Goal: Task Accomplishment & Management: Complete application form

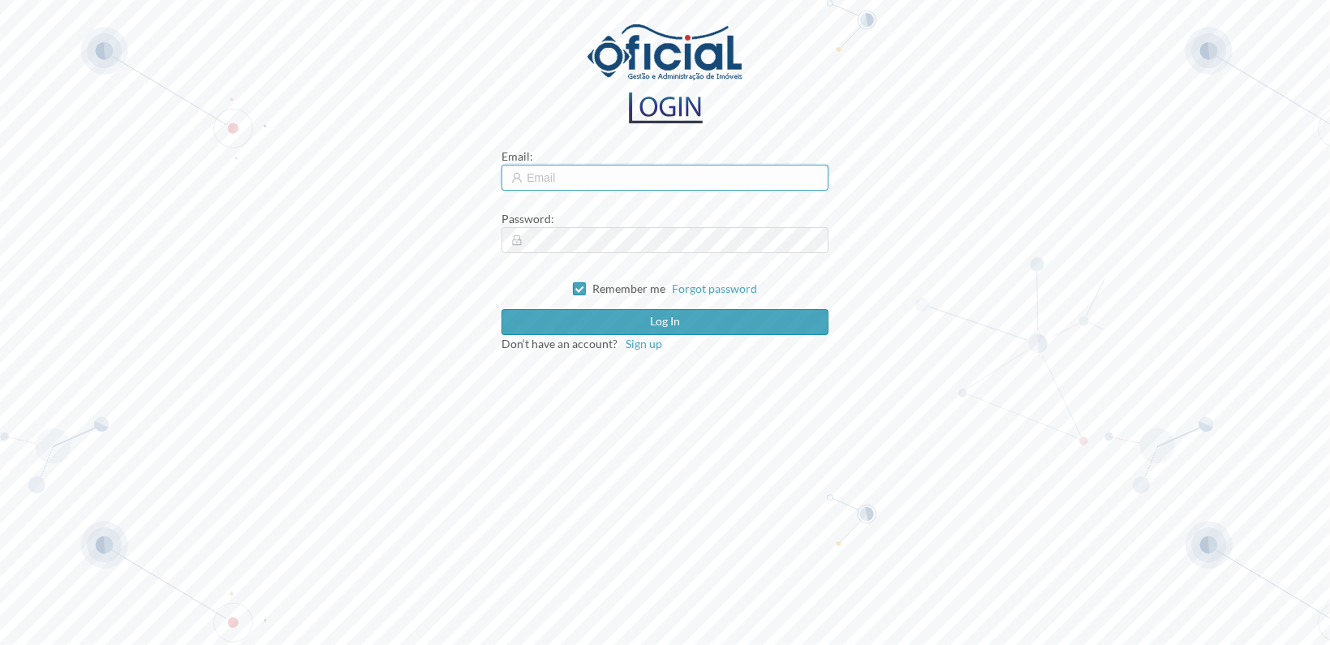
type input "[EMAIL_ADDRESS][DOMAIN_NAME]"
click at [636, 178] on input "[EMAIL_ADDRESS][DOMAIN_NAME]" at bounding box center [665, 178] width 326 height 26
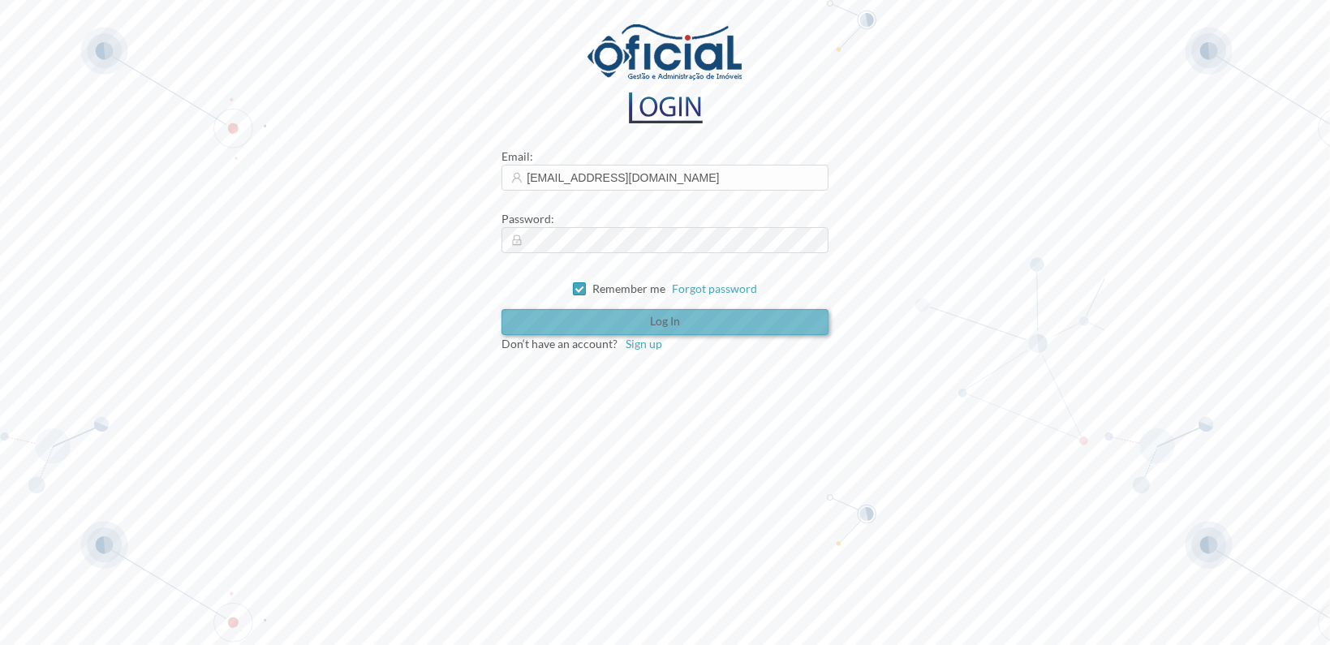
click at [633, 317] on button "Log in" at bounding box center [665, 322] width 326 height 26
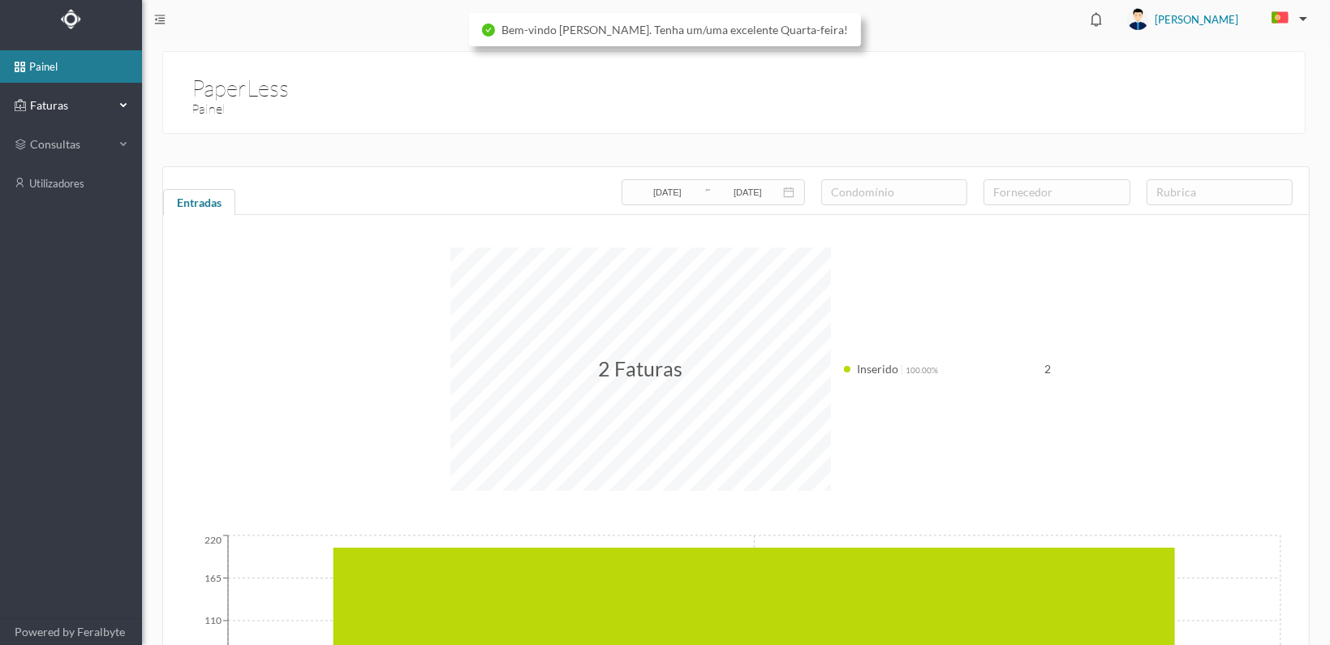
click at [51, 95] on div "Faturas" at bounding box center [65, 105] width 100 height 32
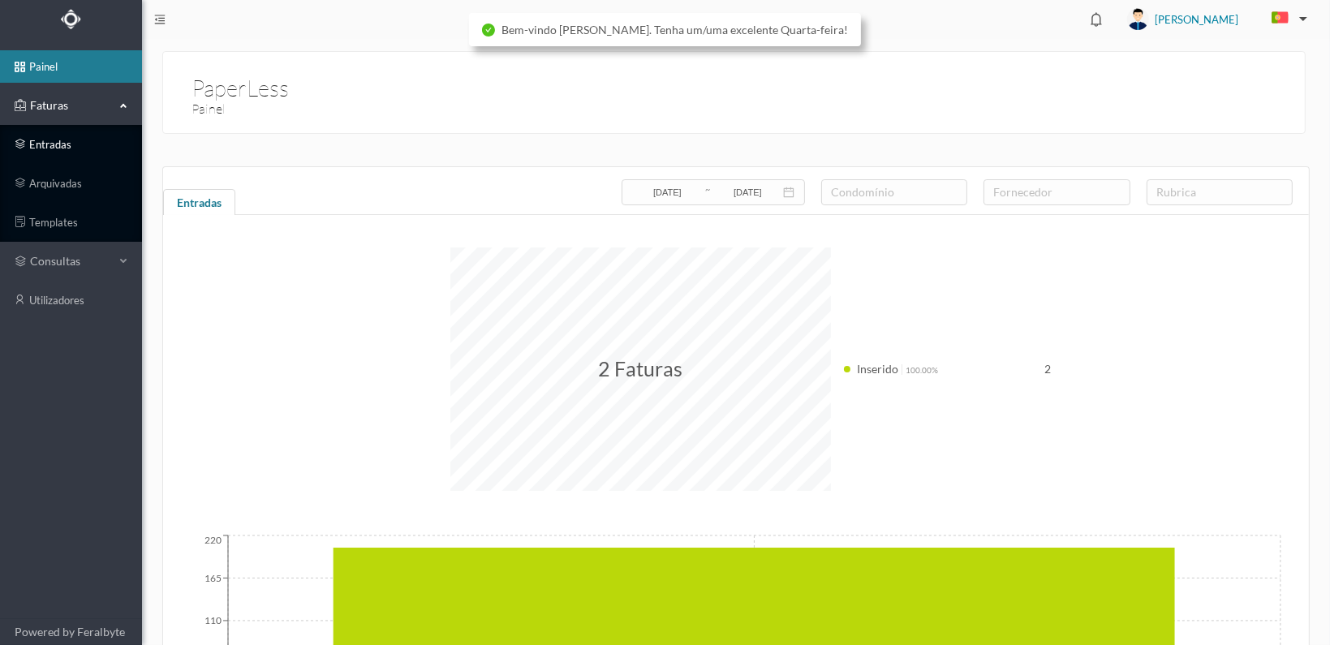
click at [54, 140] on link "entradas" at bounding box center [71, 144] width 142 height 32
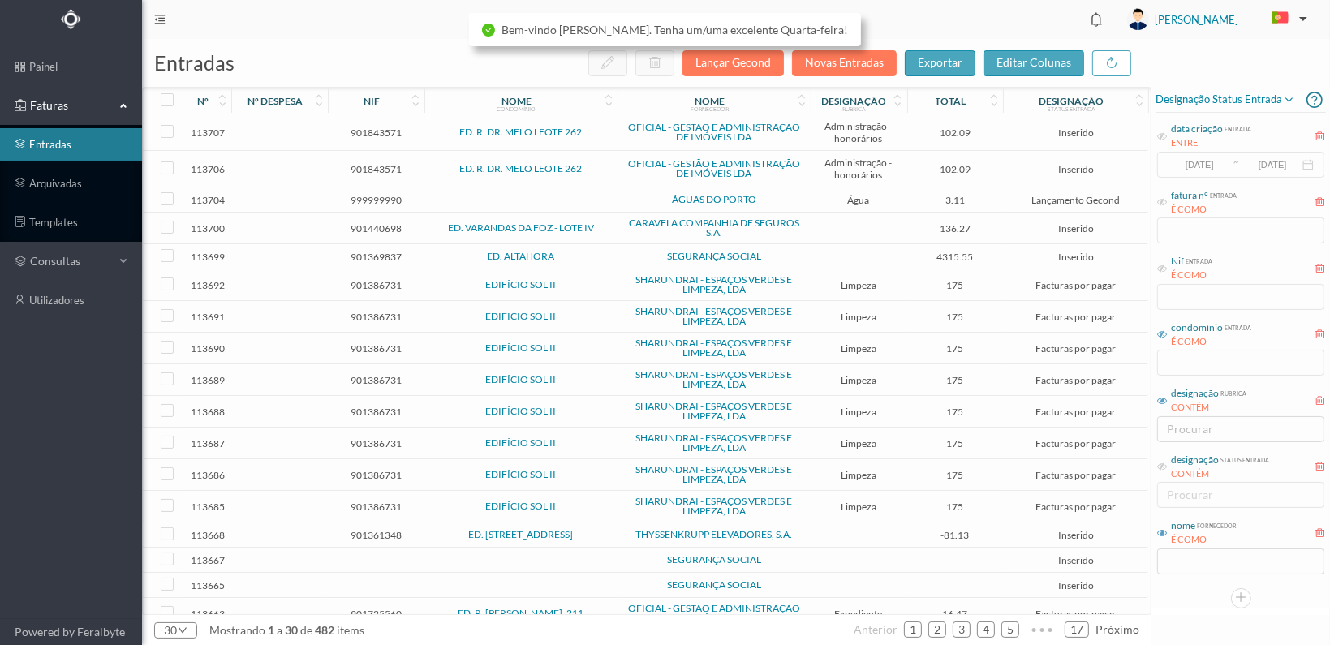
click at [1167, 333] on icon at bounding box center [1162, 335] width 10 height 10
click at [1192, 365] on input "text" at bounding box center [1240, 363] width 167 height 26
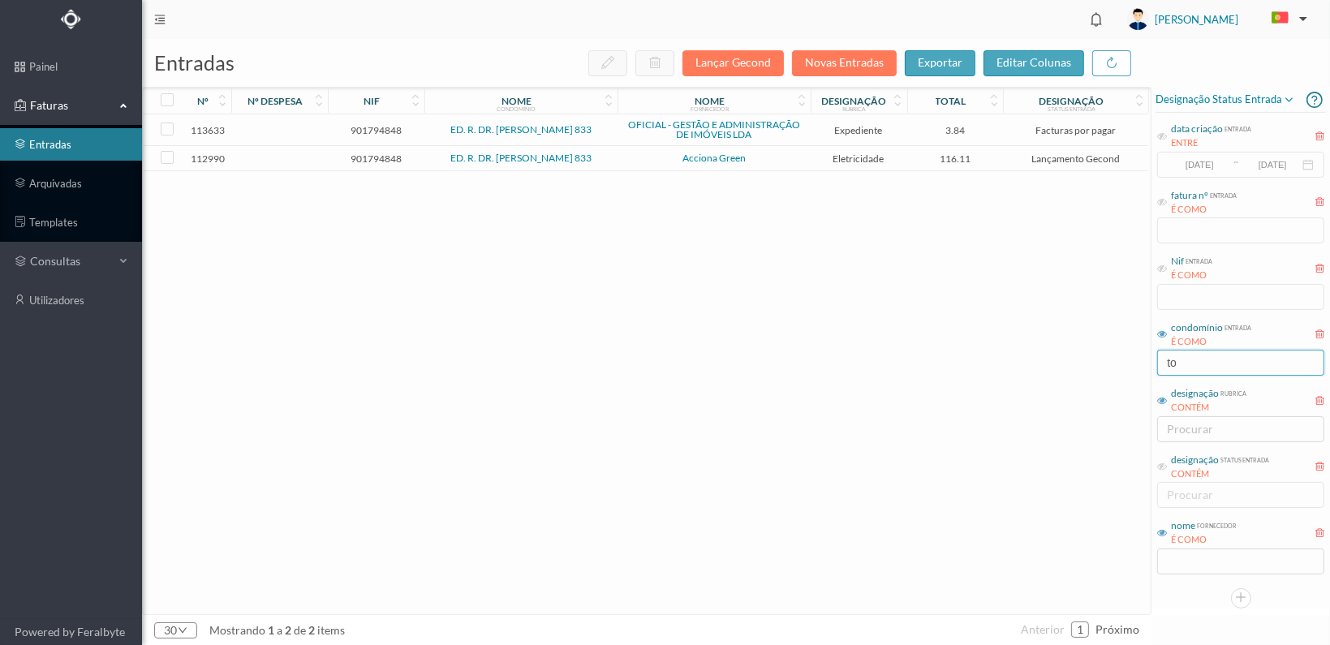
type input "t"
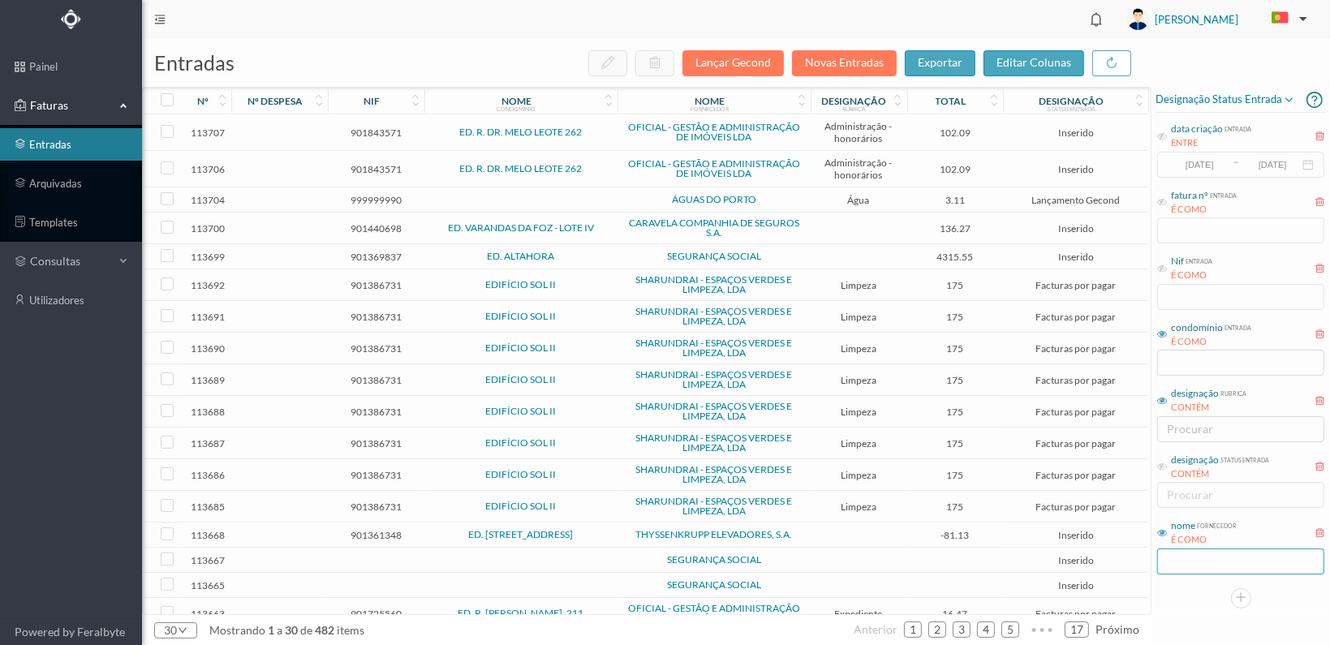
click at [1188, 556] on input "text" at bounding box center [1240, 562] width 167 height 26
type input "oficial"
click at [376, 164] on span "901843571" at bounding box center [376, 169] width 88 height 12
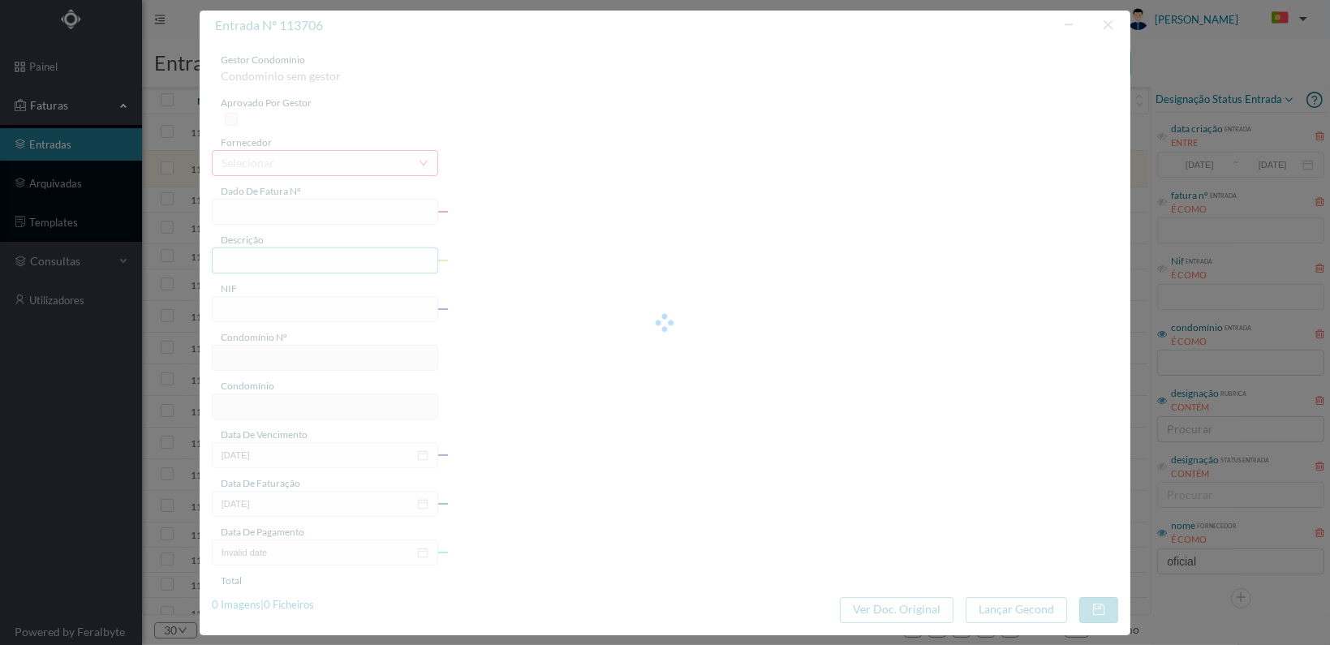
type input "FT 2025A1/4472"
type input "HONORARIOS Agosto de 2025"
type input "901843571"
type input "[DATE]"
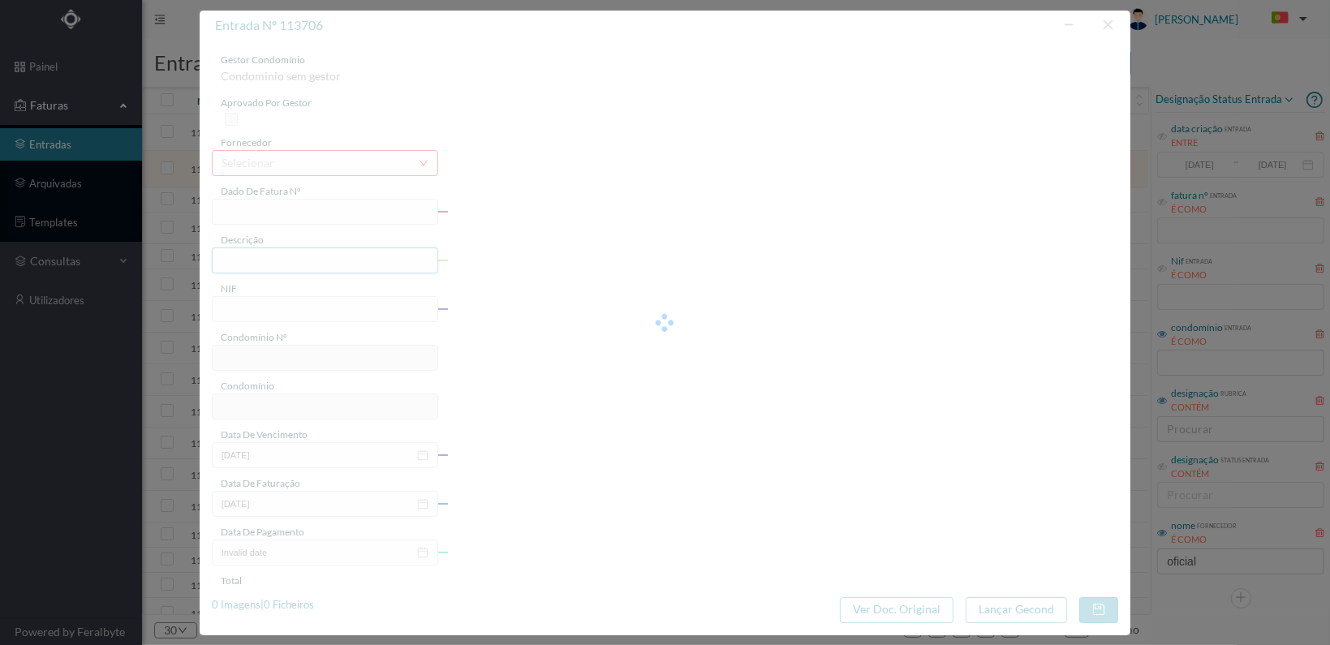
type input "102.09"
type input "702"
type input "ED. R. DR. MELO LEOTE 262"
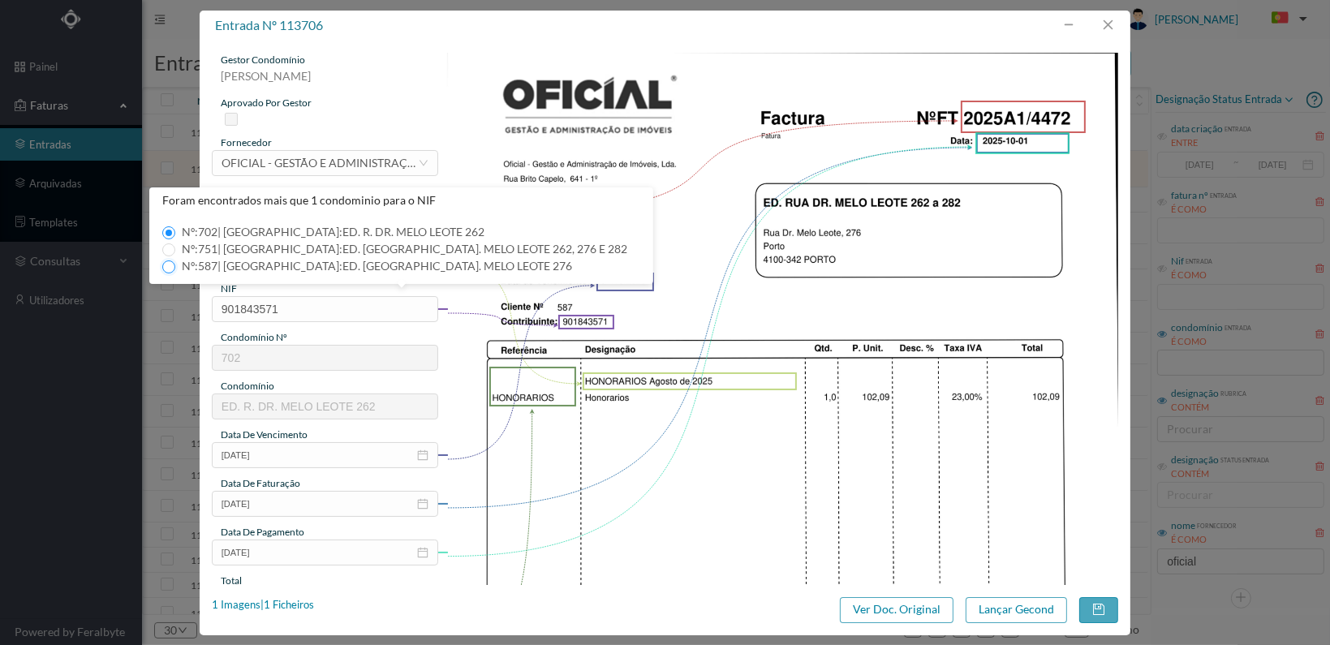
click at [166, 265] on input "Nº: 587 | Nome: ED. [GEOGRAPHIC_DATA]. MELO LEOTE 276" at bounding box center [168, 267] width 13 height 13
type input "587"
type input "ED. [GEOGRAPHIC_DATA]. MELO LEOTE 276"
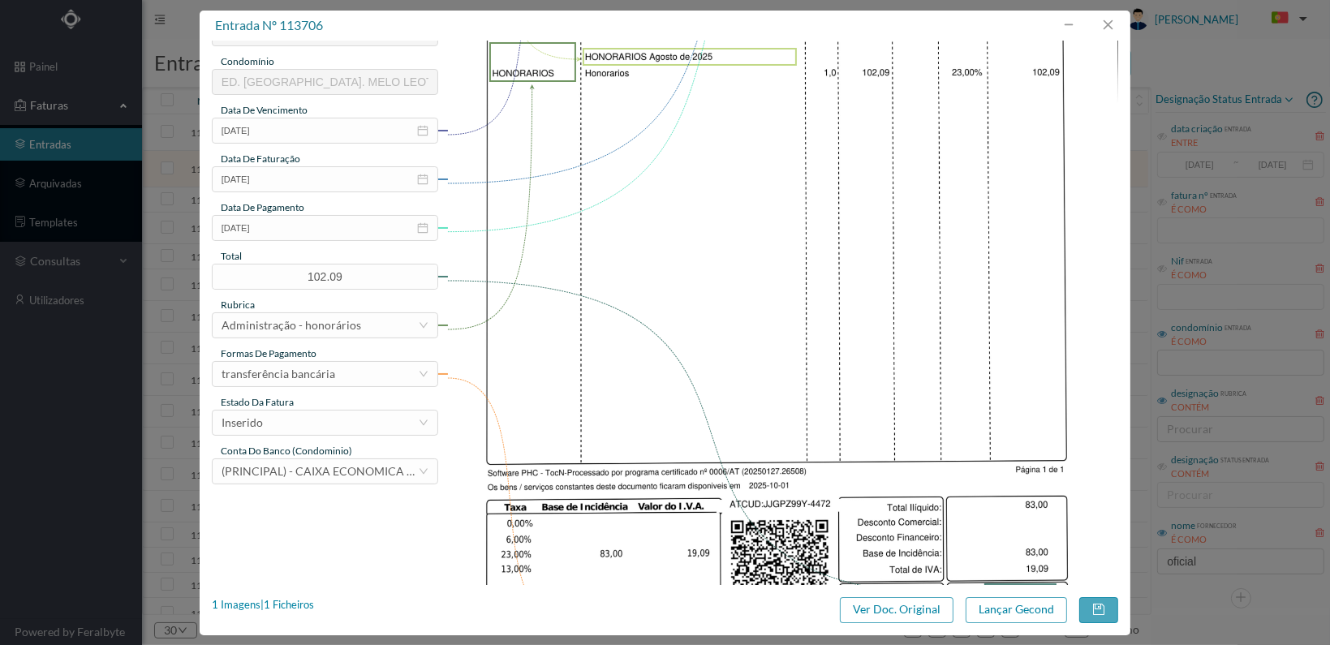
scroll to position [406, 0]
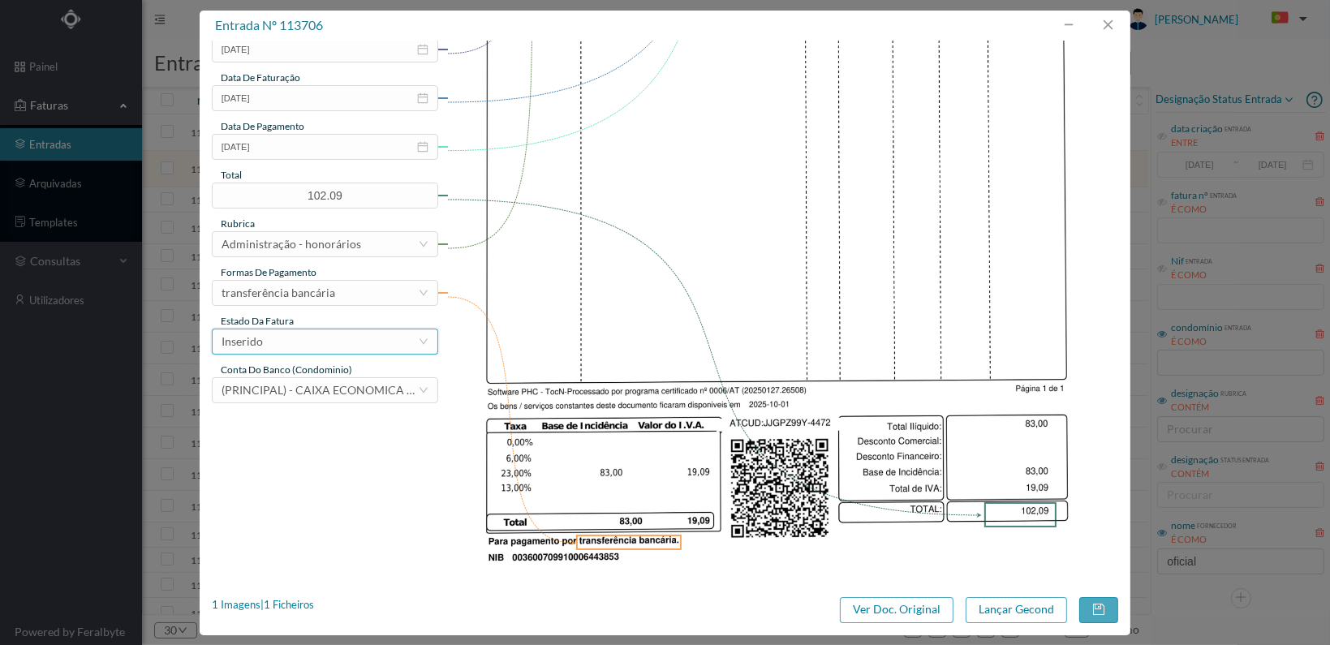
click at [392, 342] on div "Inserido" at bounding box center [320, 342] width 196 height 24
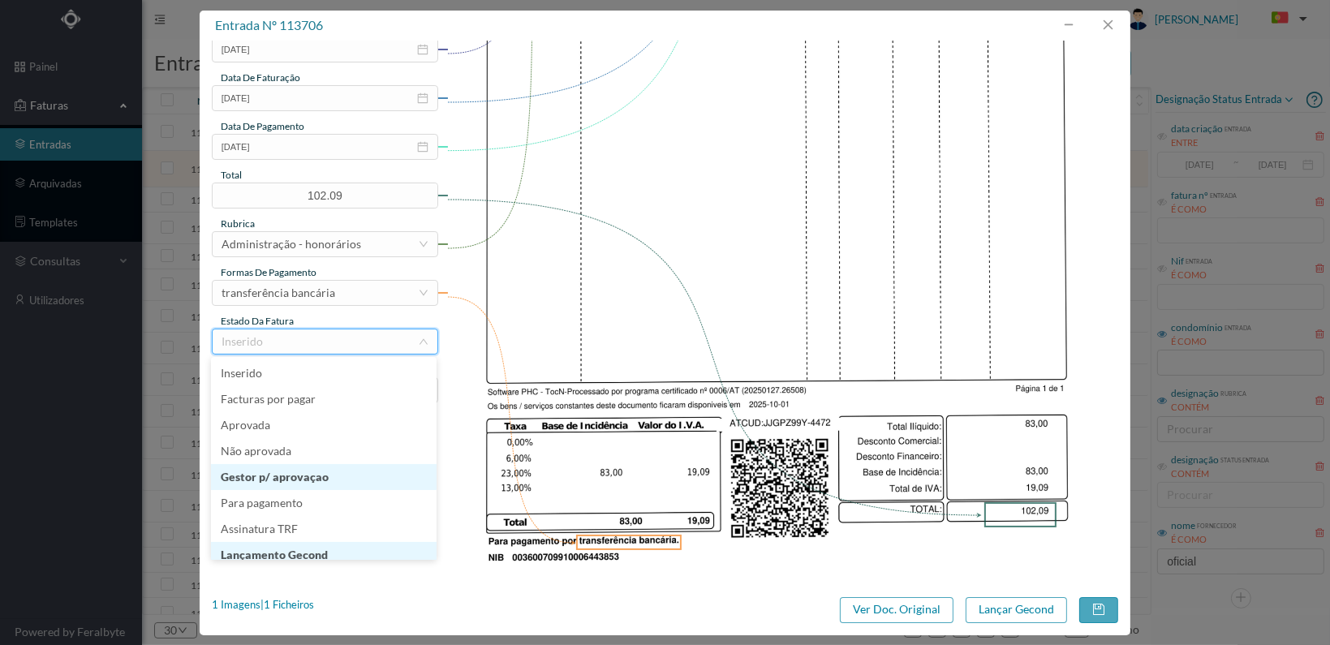
scroll to position [8, 0]
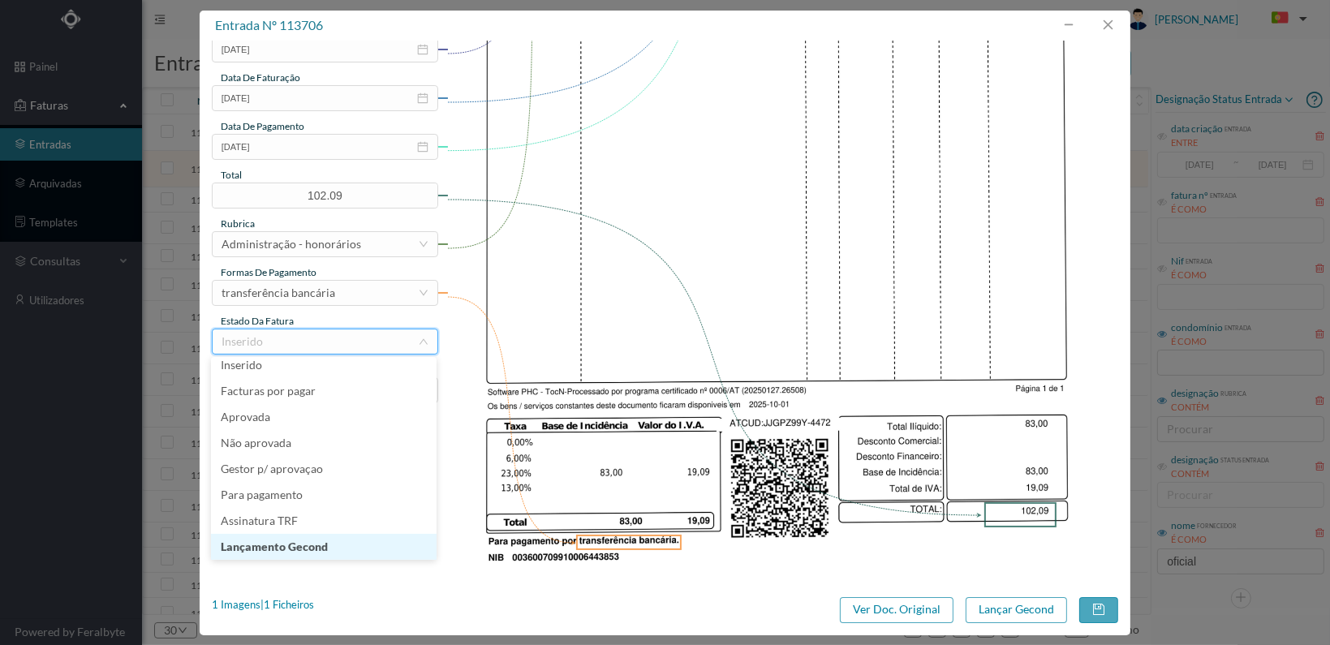
click at [370, 544] on li "Lançamento Gecond" at bounding box center [324, 547] width 226 height 26
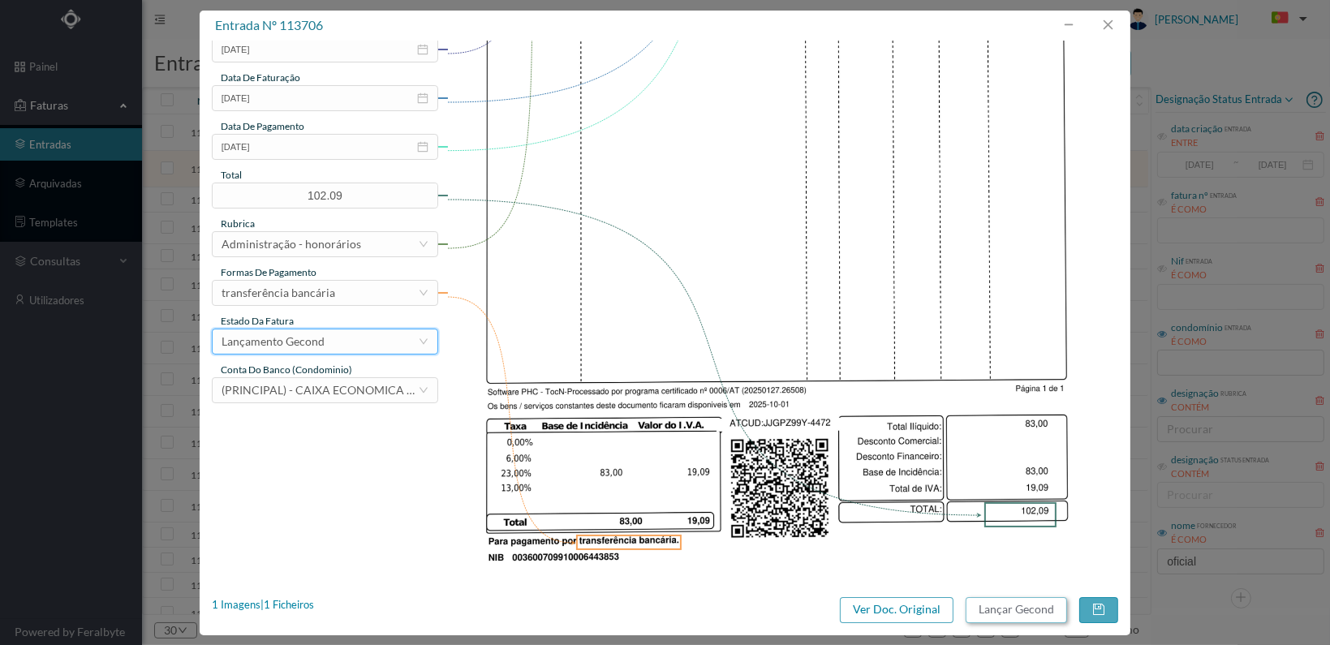
click at [1018, 605] on button "Lançar Gecond" at bounding box center [1016, 610] width 101 height 26
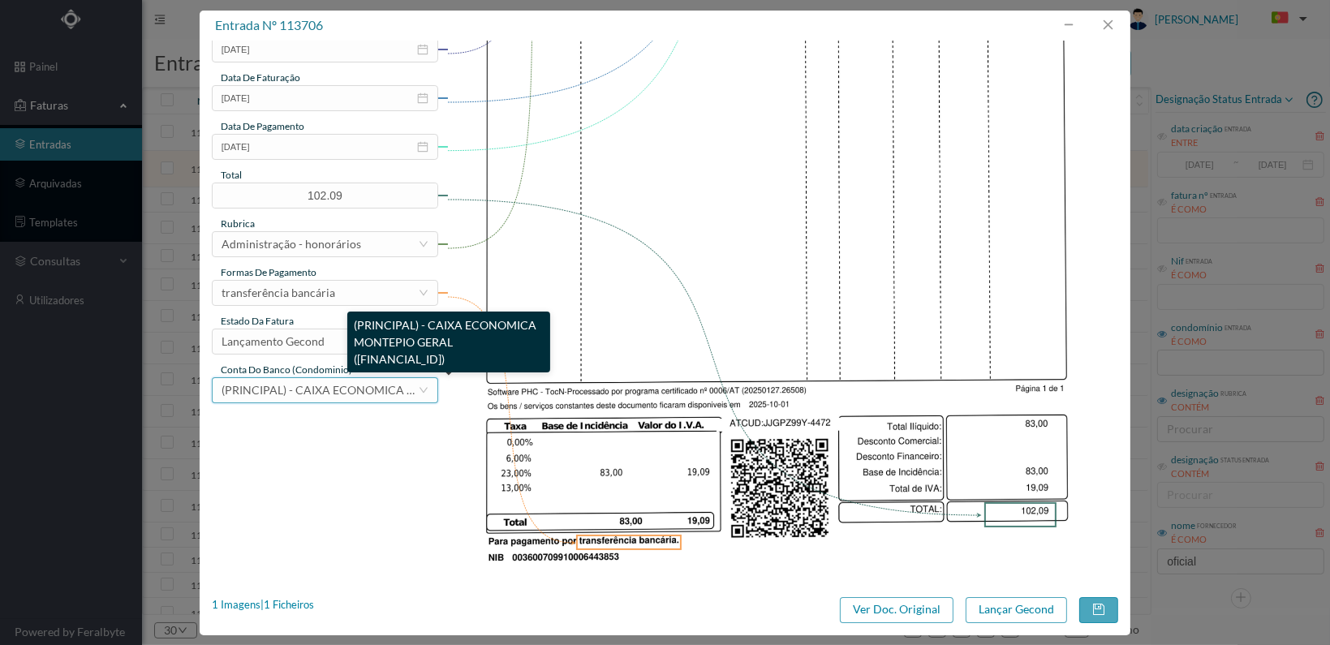
click at [353, 394] on span "(PRINCIPAL) - CAIXA ECONOMICA MONTEPIO GERAL ([FINANCIAL_ID])" at bounding box center [410, 390] width 377 height 14
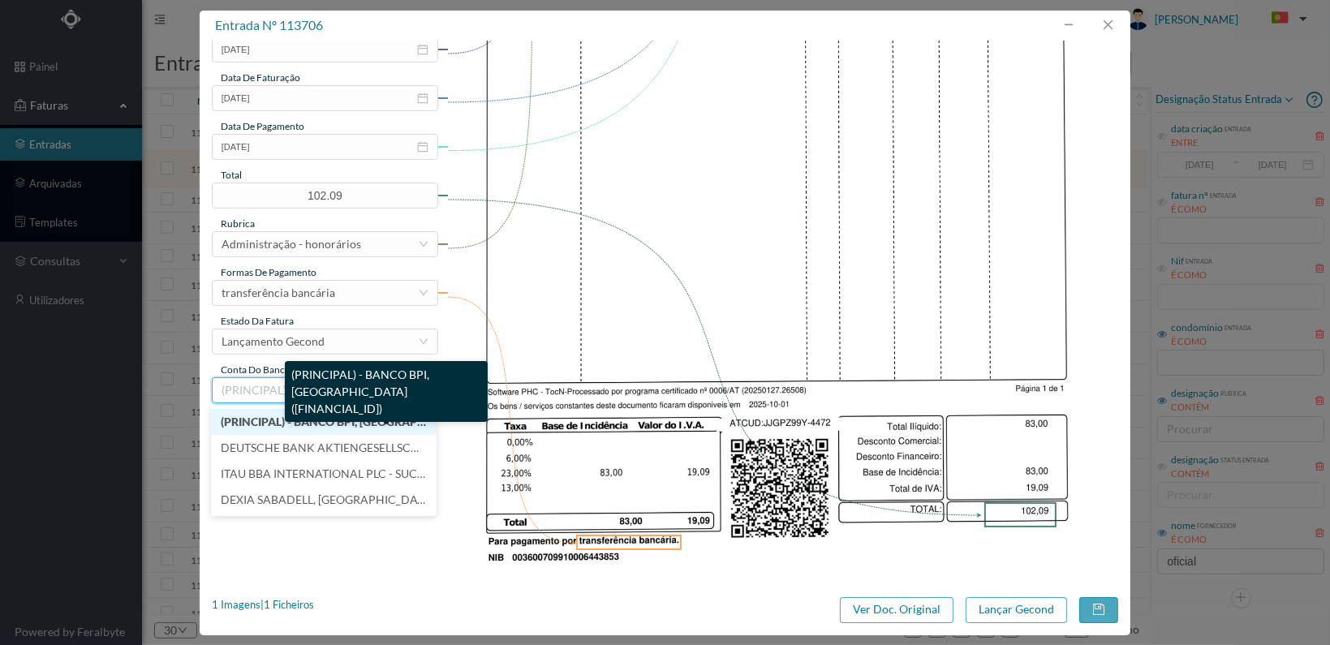
click at [331, 424] on span "(PRINCIPAL) - BANCO BPI, [GEOGRAPHIC_DATA] ([FINANCIAL_ID])" at bounding box center [393, 422] width 345 height 14
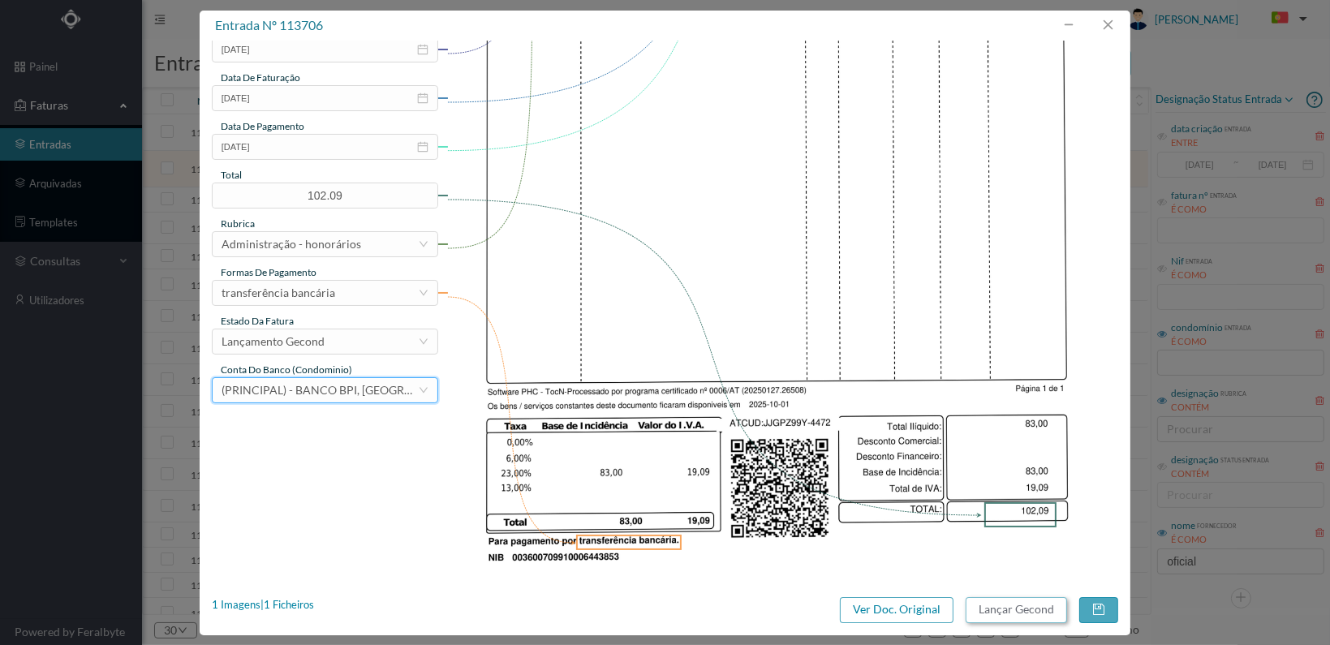
click at [1033, 611] on button "Lançar Gecond" at bounding box center [1016, 610] width 101 height 26
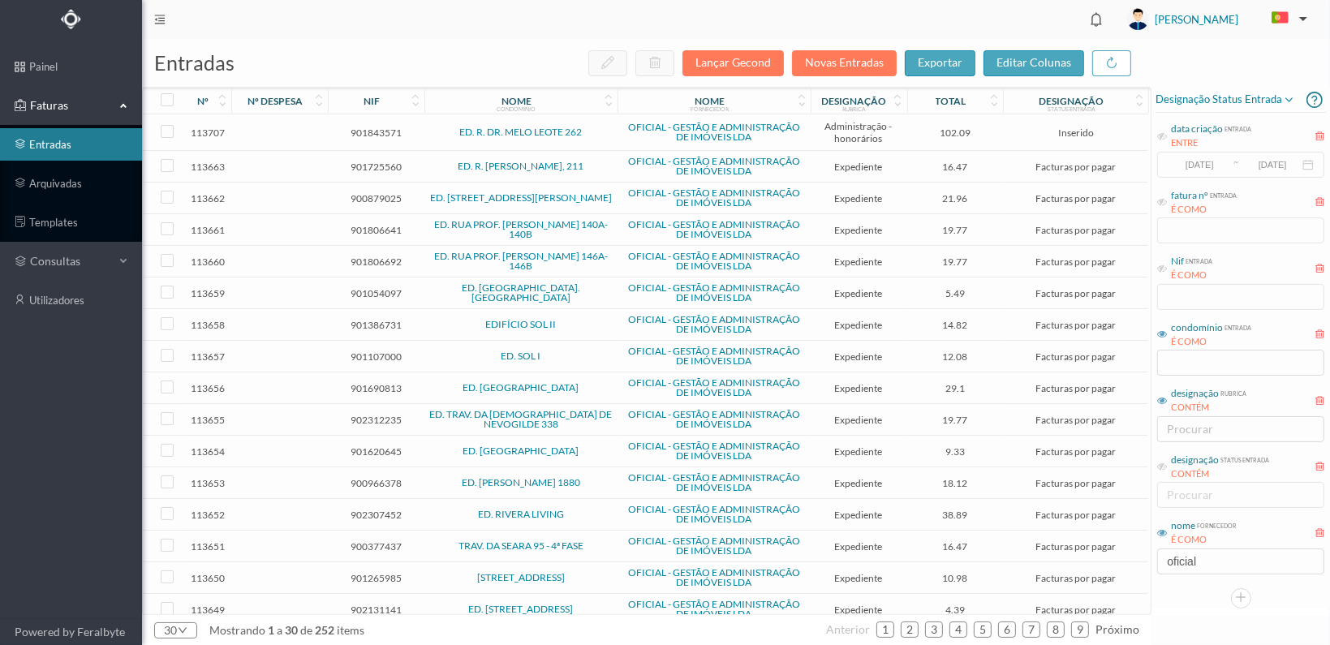
click at [369, 129] on span "901843571" at bounding box center [376, 133] width 88 height 12
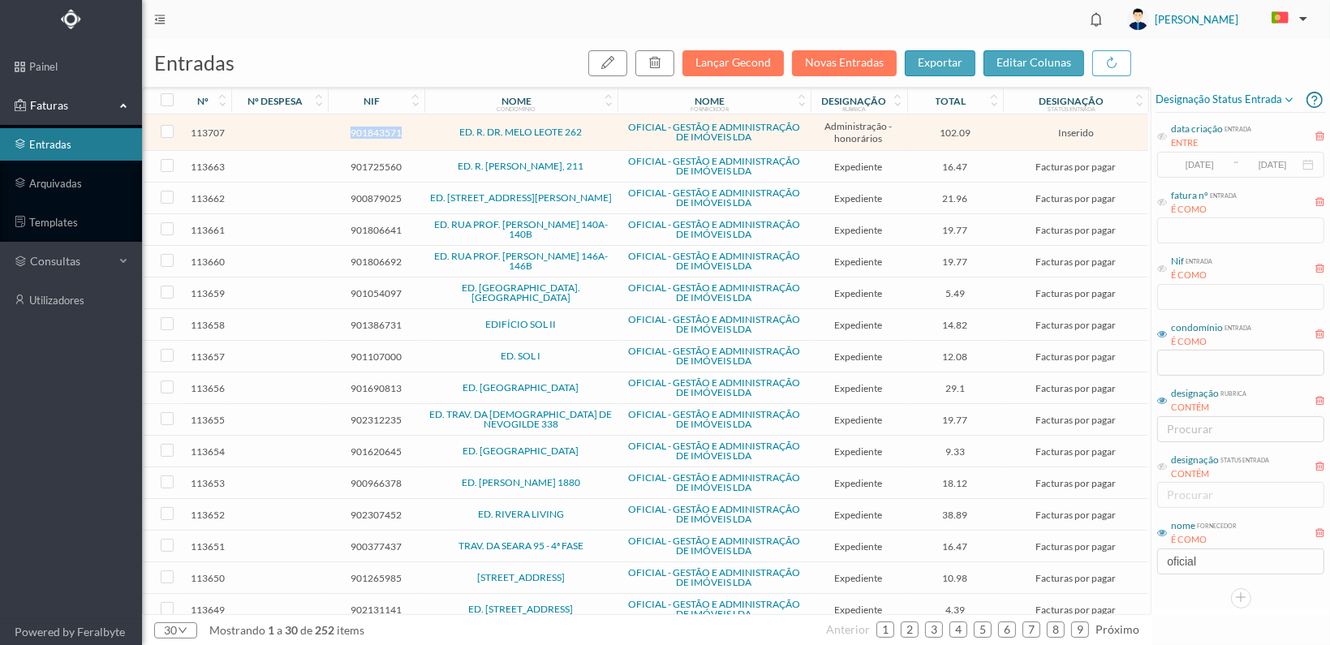
click at [369, 129] on span "901843571" at bounding box center [376, 133] width 88 height 12
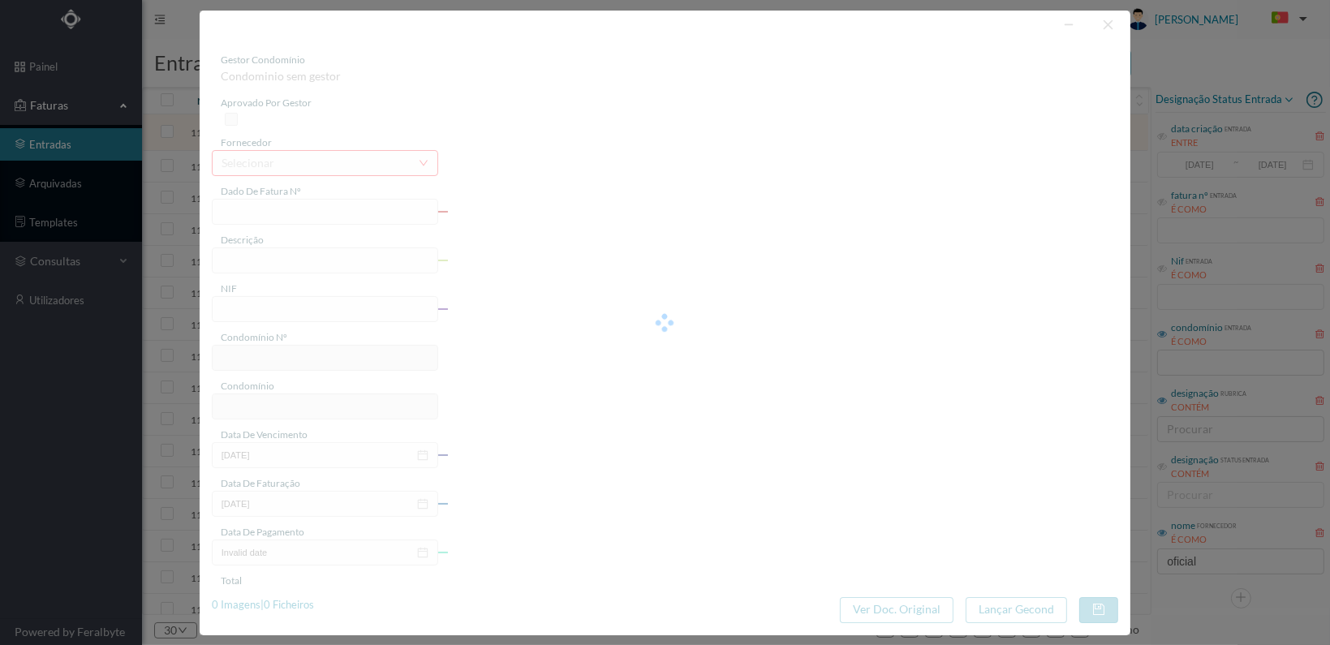
type input "FT 2025A1/4473"
type input "HONORARIOS Setembro de 2025"
type input "901843571"
type input "[DATE]"
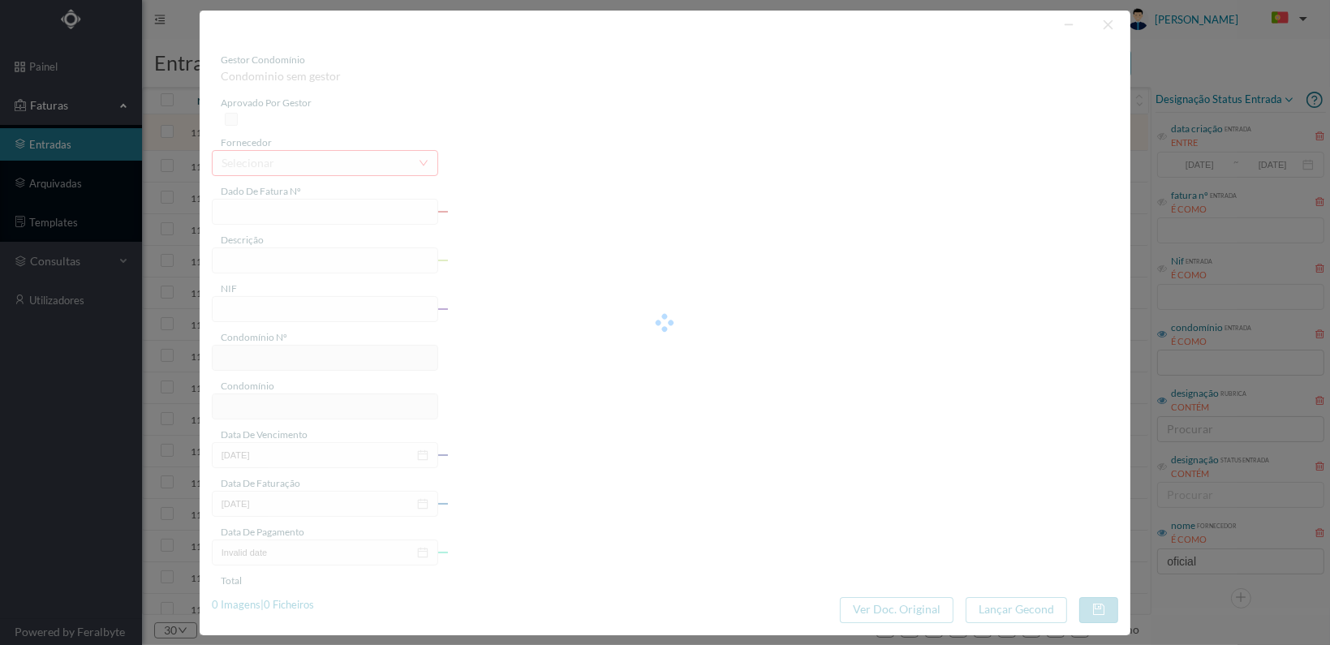
type input "102.09"
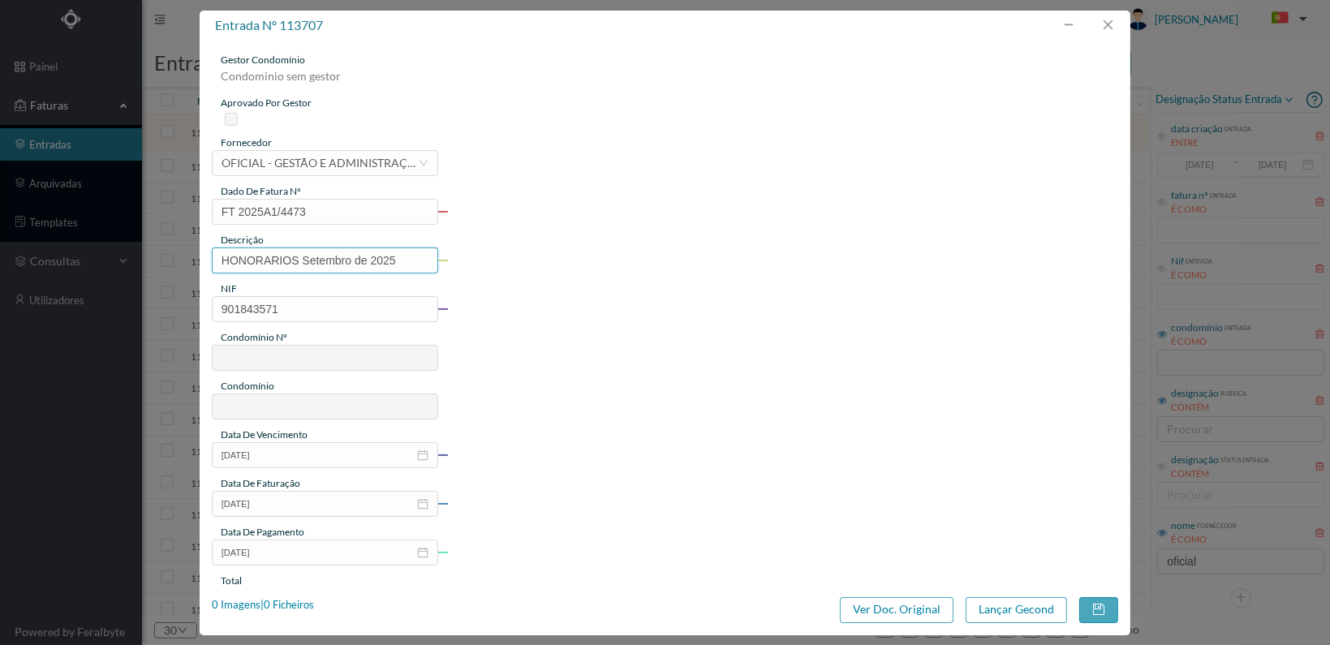
type input "702"
type input "ED. R. DR. MELO LEOTE 262"
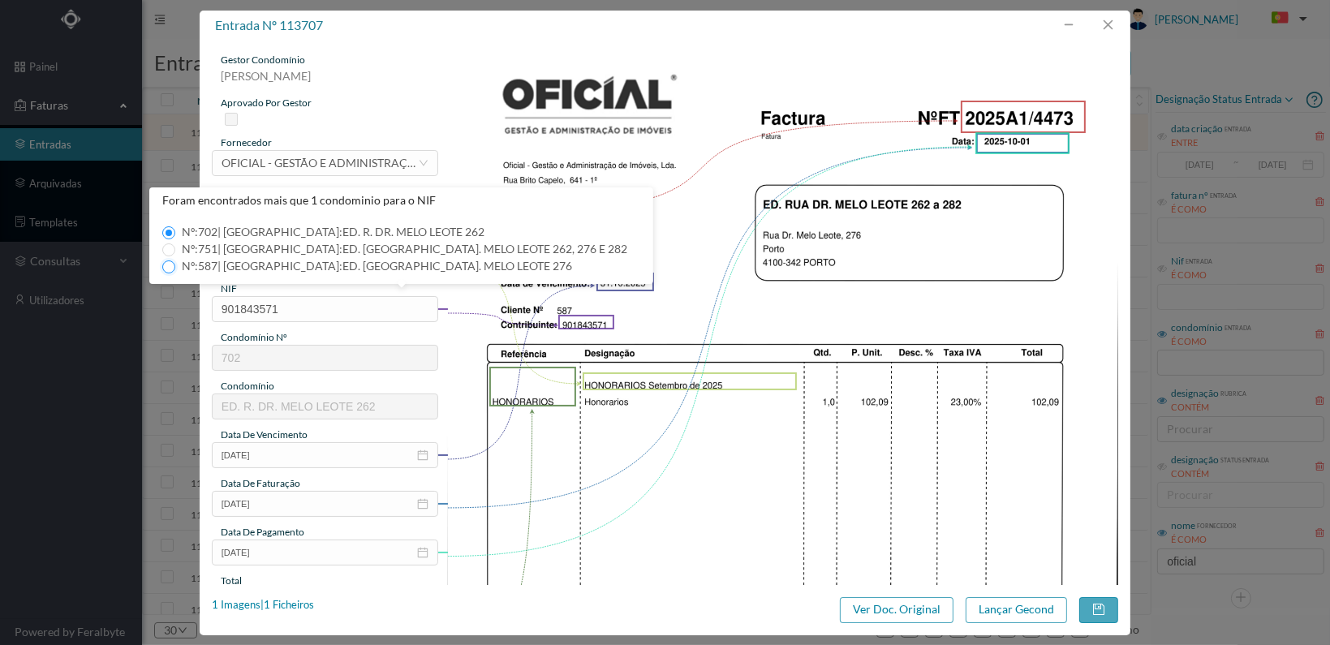
click at [166, 264] on input "Nº: 587 | Nome: ED. [GEOGRAPHIC_DATA]. MELO LEOTE 276" at bounding box center [168, 267] width 13 height 13
type input "587"
type input "ED. [GEOGRAPHIC_DATA]. MELO LEOTE 276"
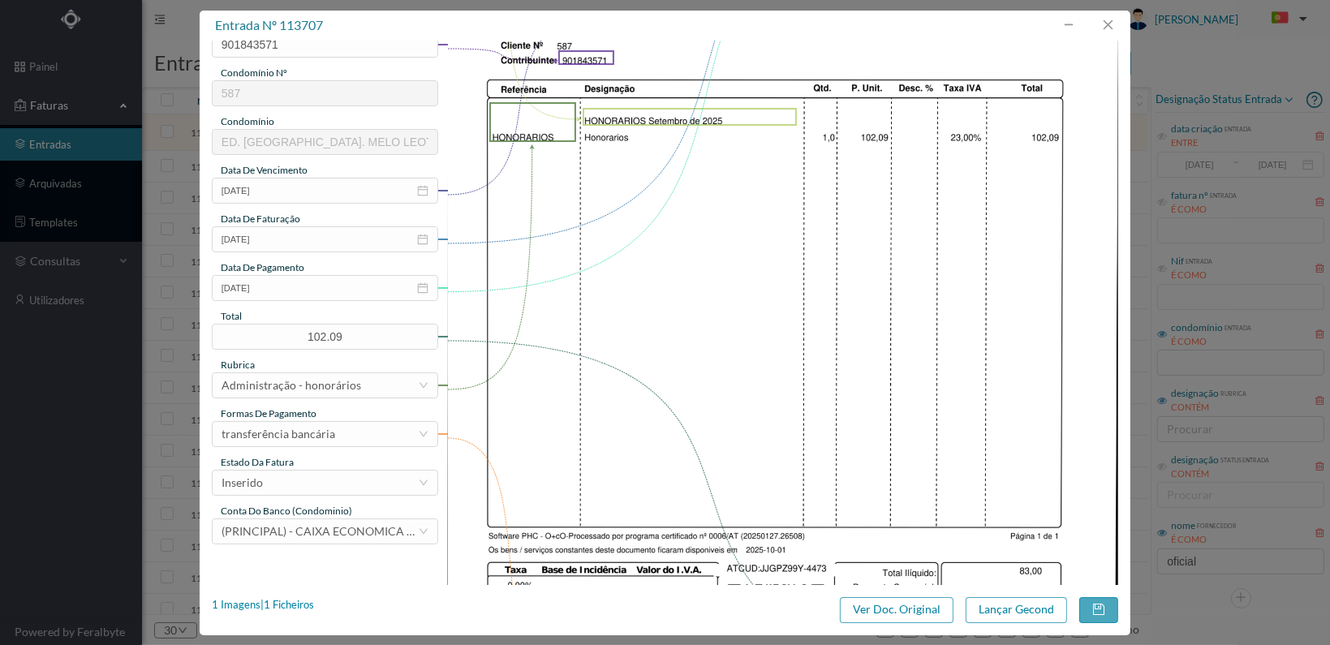
scroll to position [325, 0]
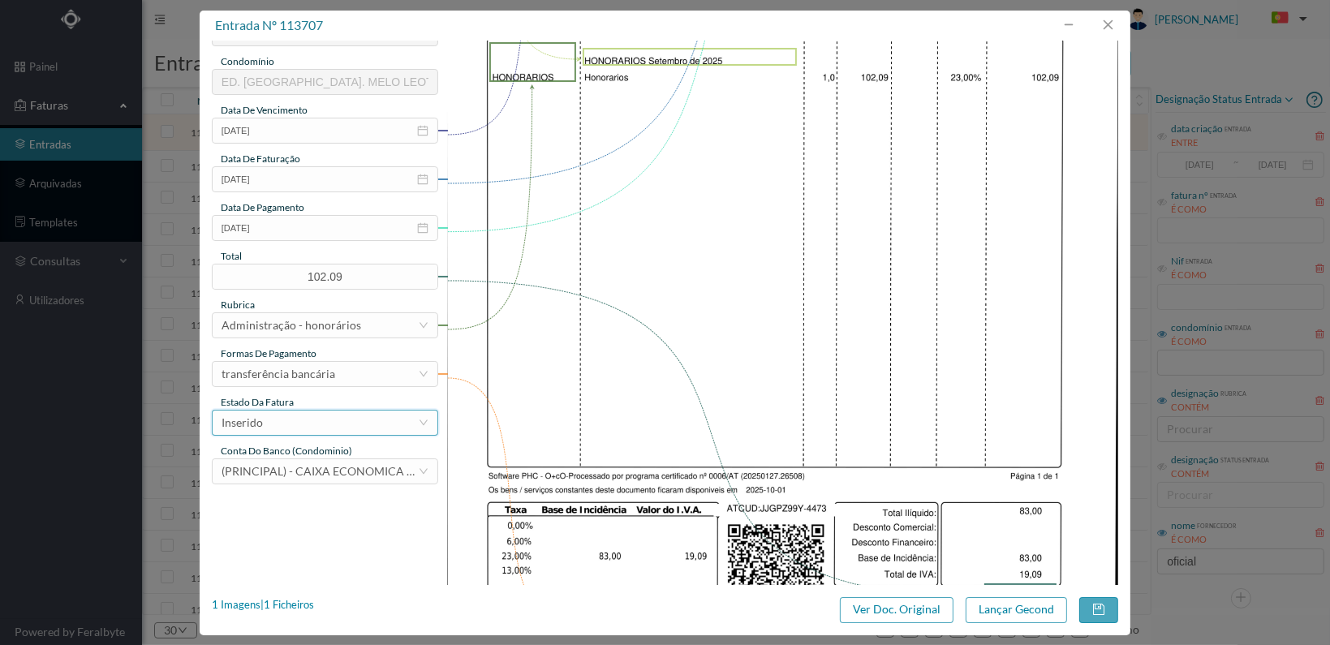
click at [360, 429] on div "Inserido" at bounding box center [320, 423] width 196 height 24
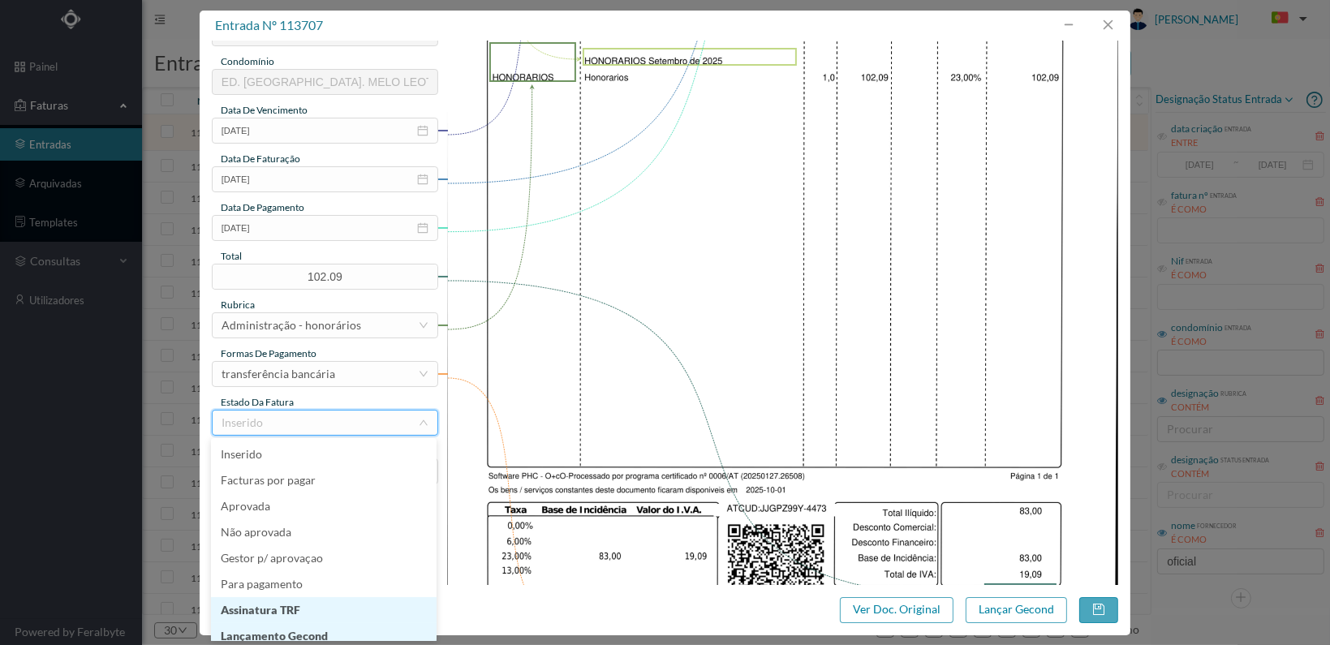
scroll to position [8, 0]
click at [351, 627] on li "Lançamento Gecond" at bounding box center [324, 628] width 226 height 26
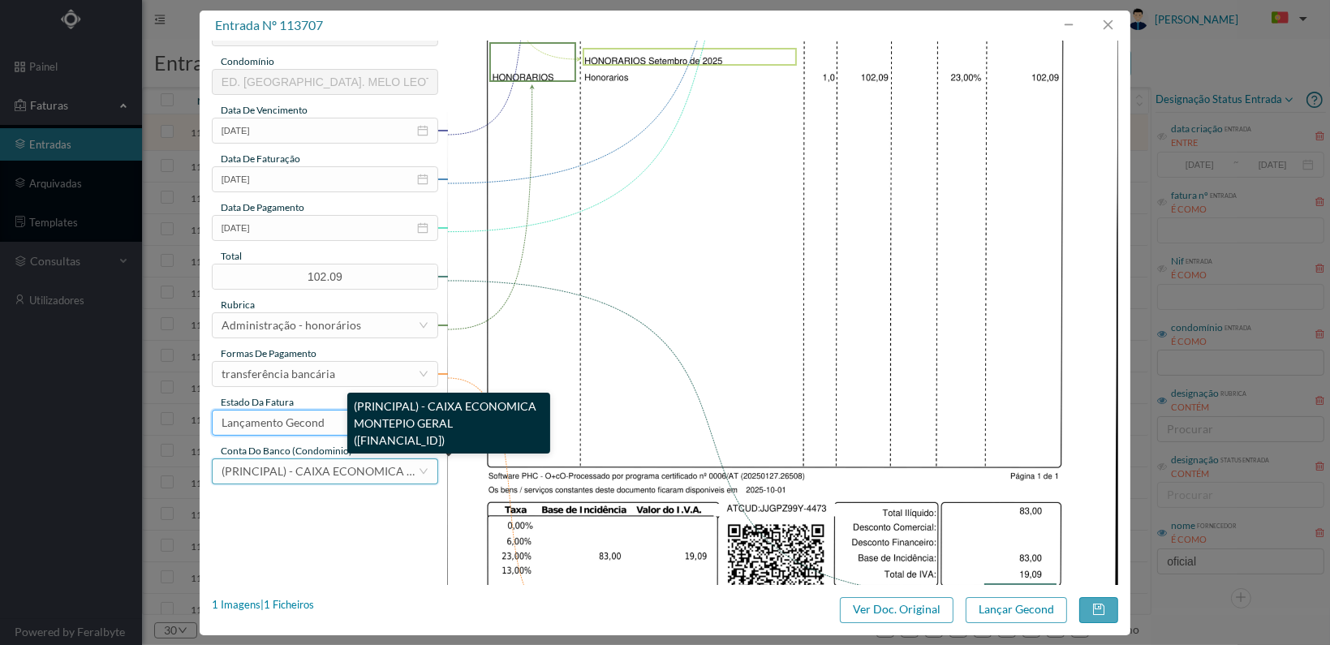
click at [356, 468] on span "(PRINCIPAL) - CAIXA ECONOMICA MONTEPIO GERAL ([FINANCIAL_ID])" at bounding box center [410, 471] width 377 height 14
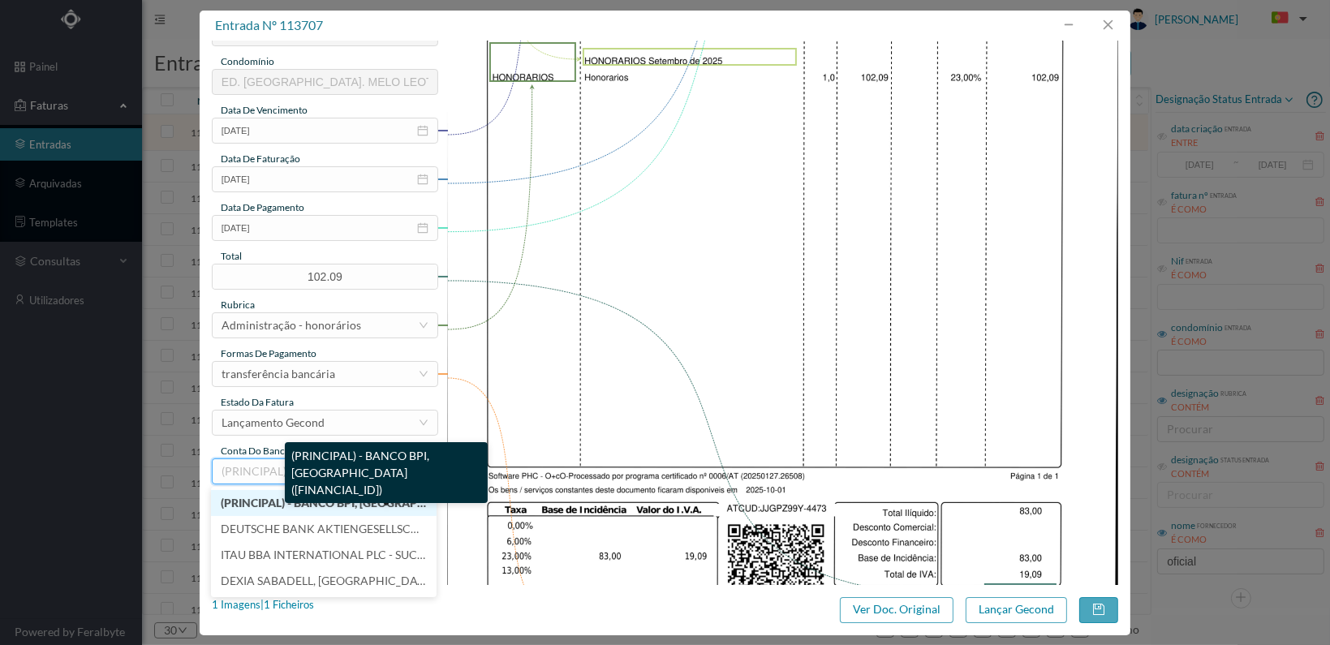
click at [344, 494] on li "(PRINCIPAL) - BANCO BPI, [GEOGRAPHIC_DATA] ([FINANCIAL_ID])" at bounding box center [324, 503] width 226 height 26
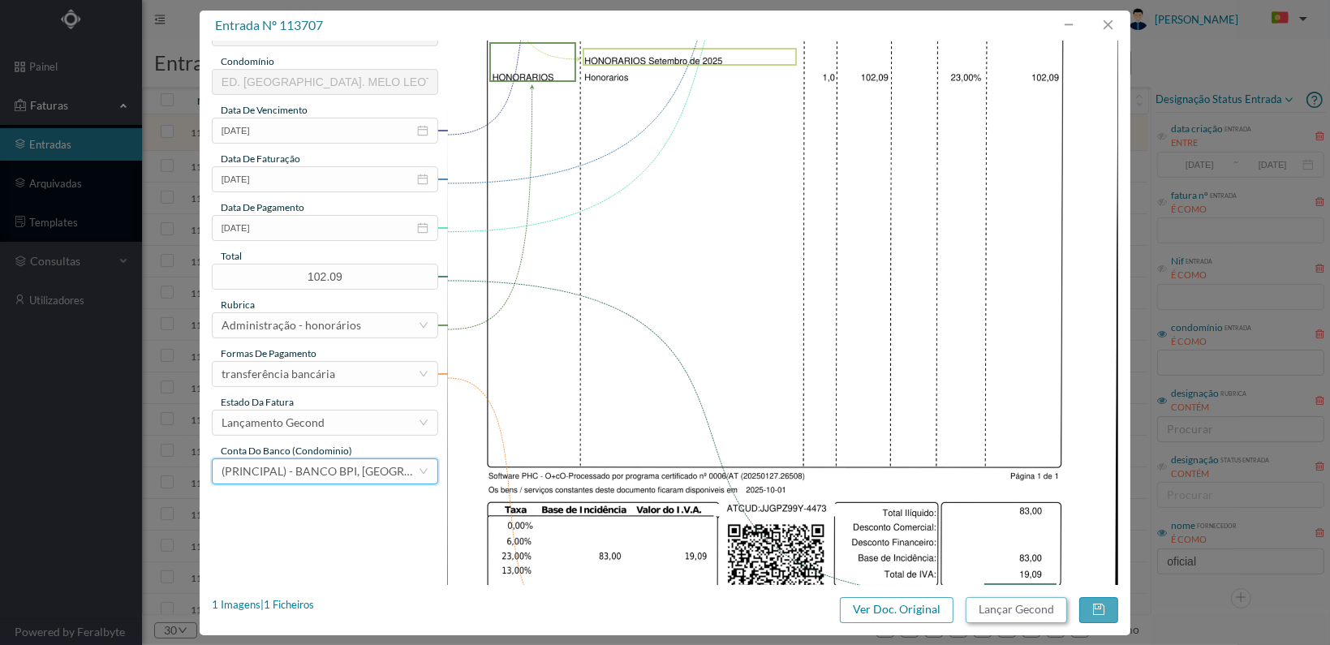
click at [1007, 610] on button "Lançar Gecond" at bounding box center [1016, 610] width 101 height 26
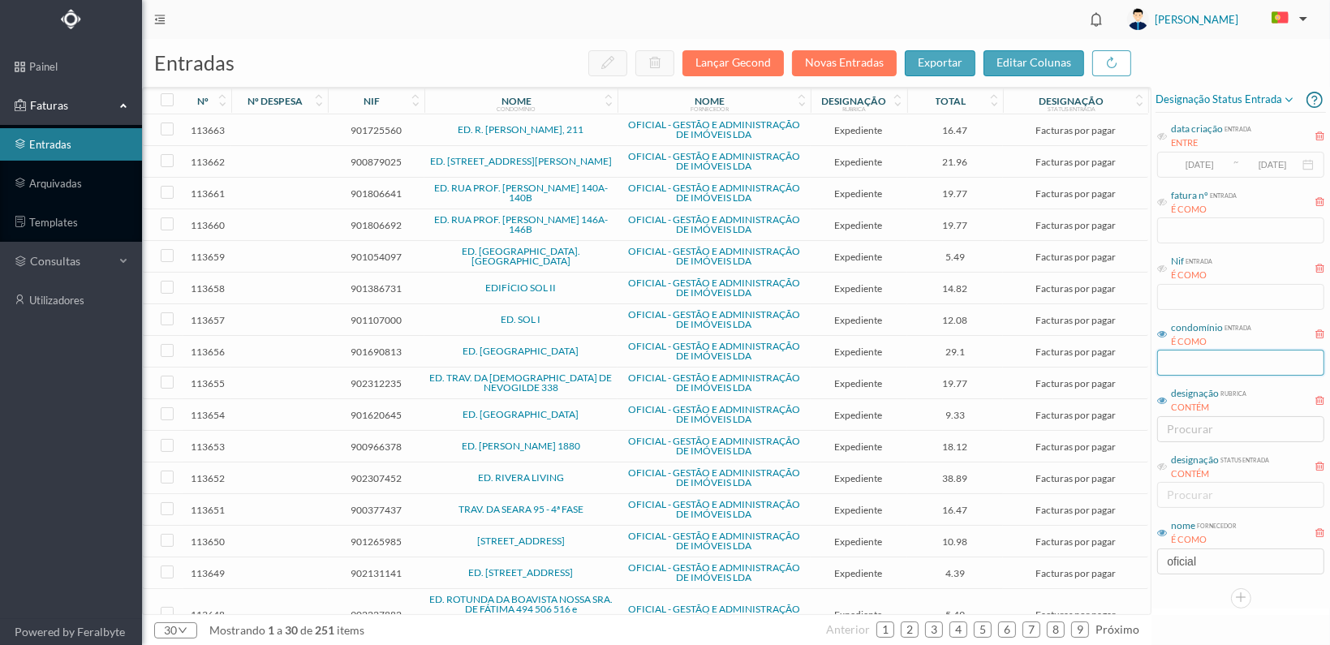
click at [1205, 363] on input "text" at bounding box center [1240, 363] width 167 height 26
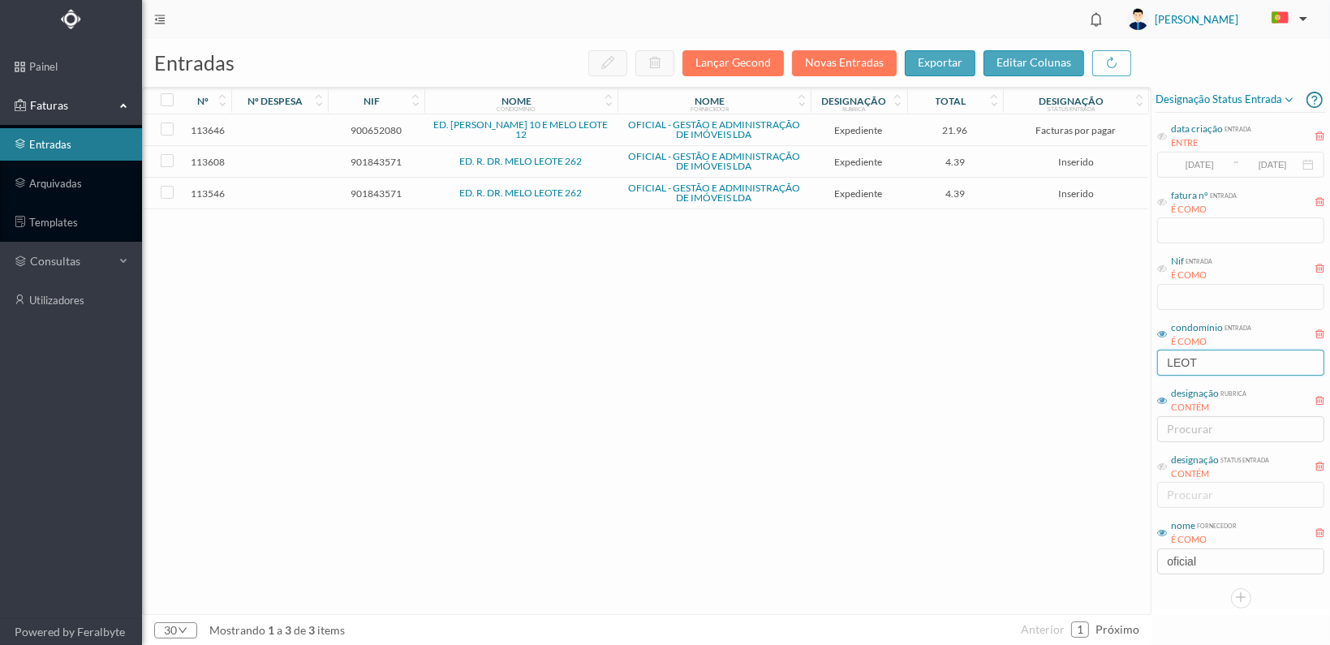
type input "LEOT"
click at [378, 189] on span "901843571" at bounding box center [376, 194] width 88 height 12
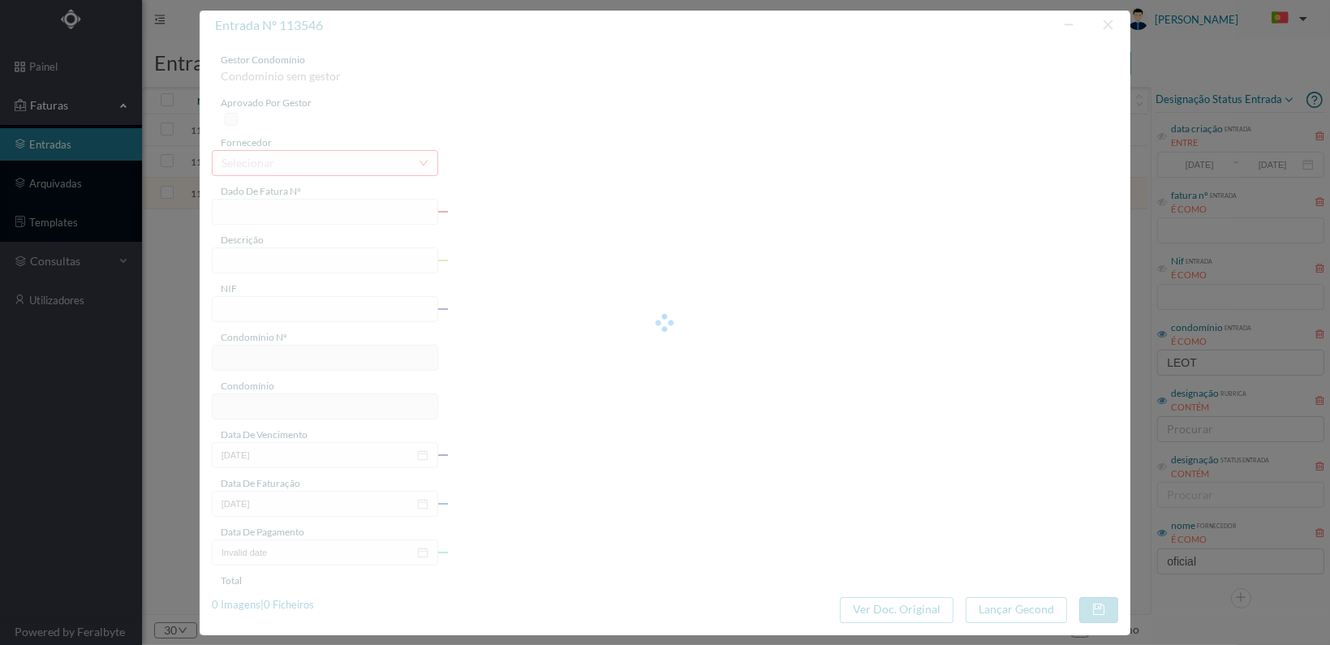
type input "FT 2025A1/4354"
type input "Serv. Administrativo - Custódia Documentação"
type input "901843571"
type input "[DATE]"
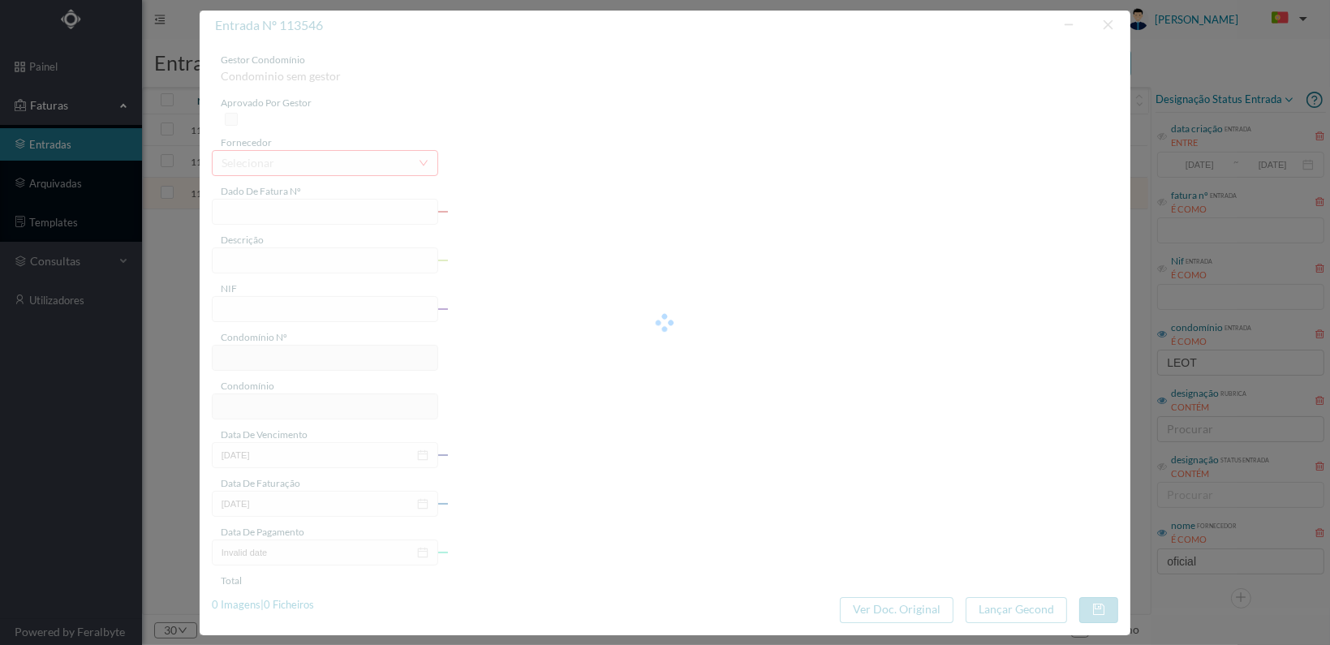
type input "[DATE]"
type input "4.39"
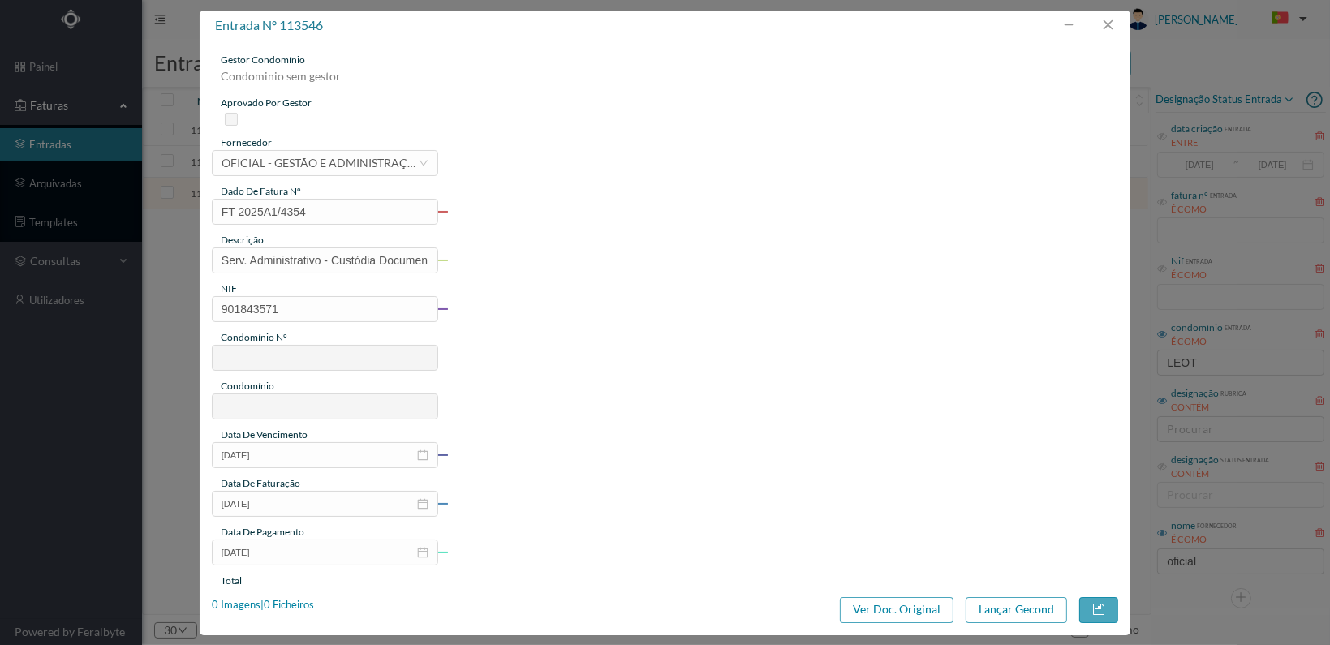
type input "702"
type input "ED. R. DR. MELO LEOTE 262"
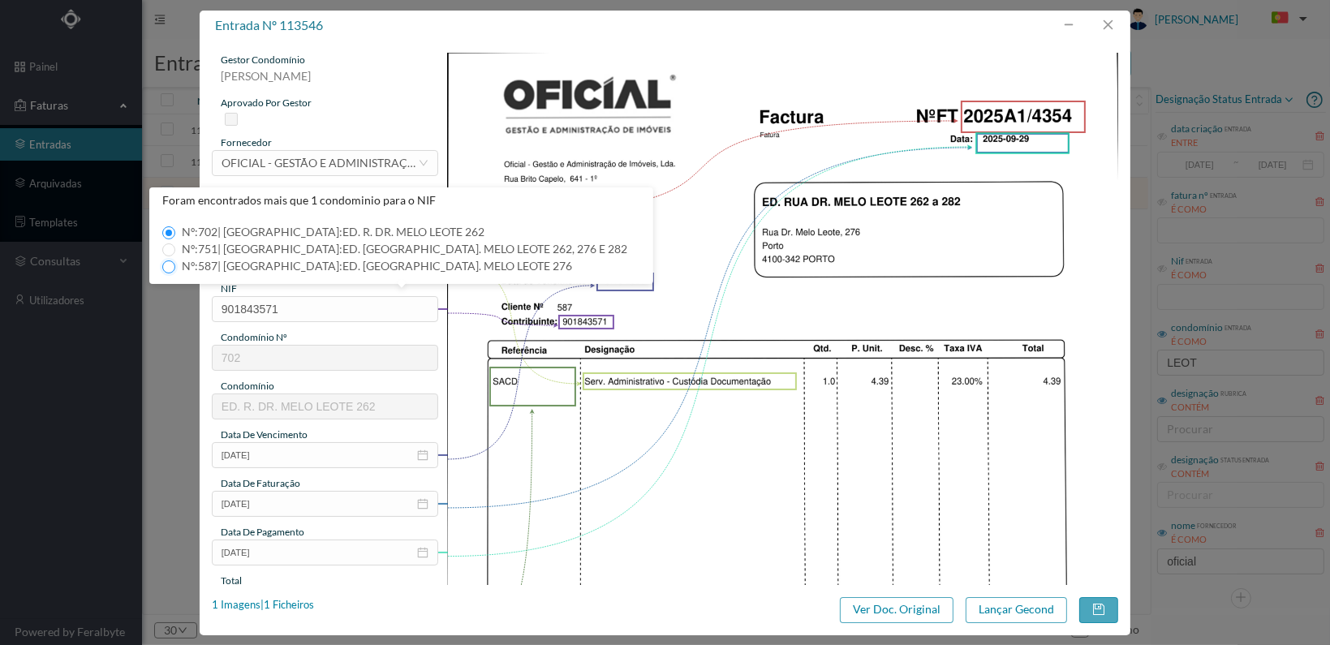
click at [168, 265] on input "Nº: 587 | Nome: ED. [GEOGRAPHIC_DATA]. MELO LEOTE 276" at bounding box center [168, 267] width 13 height 13
type input "587"
type input "ED. [GEOGRAPHIC_DATA]. MELO LEOTE 276"
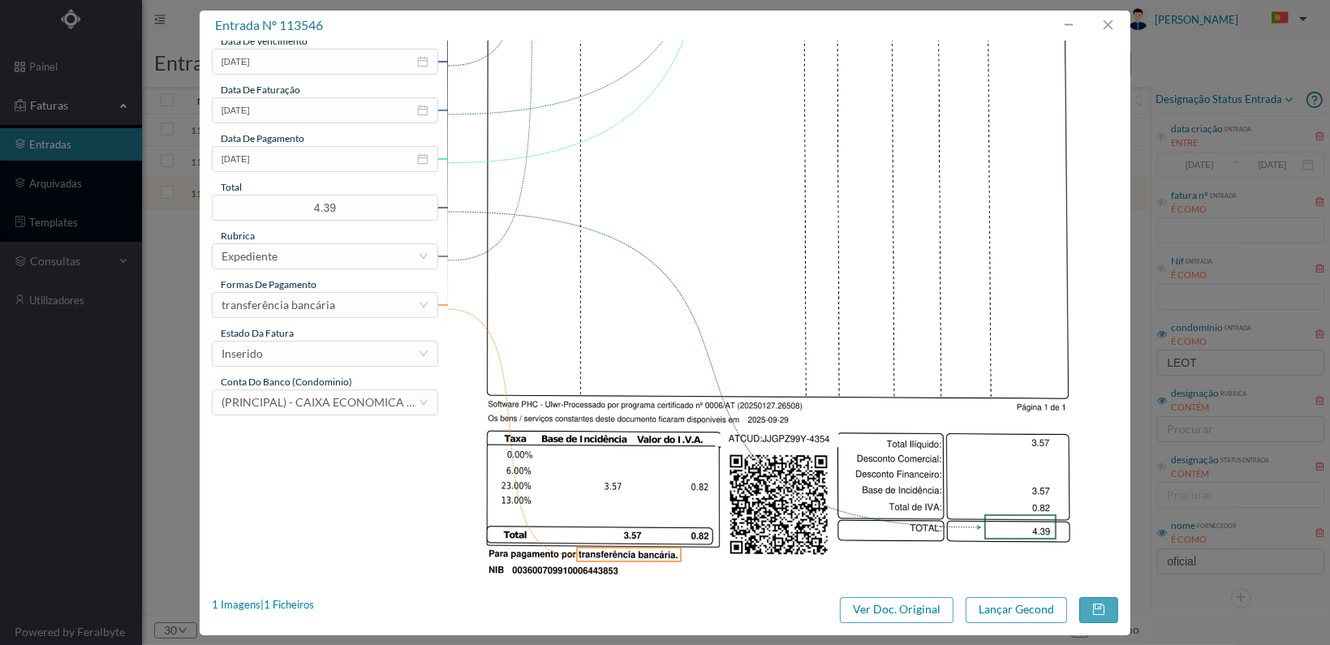
scroll to position [424, 0]
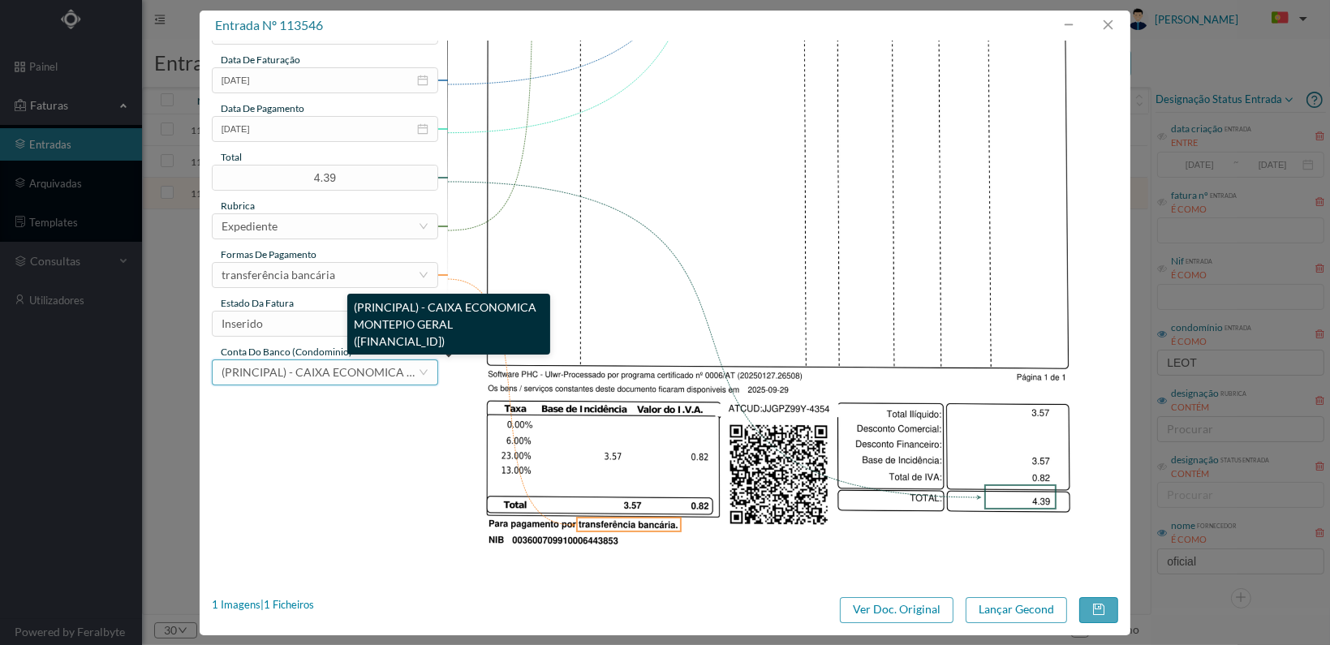
click at [344, 372] on span "(PRINCIPAL) - CAIXA ECONOMICA MONTEPIO GERAL ([FINANCIAL_ID])" at bounding box center [410, 372] width 377 height 14
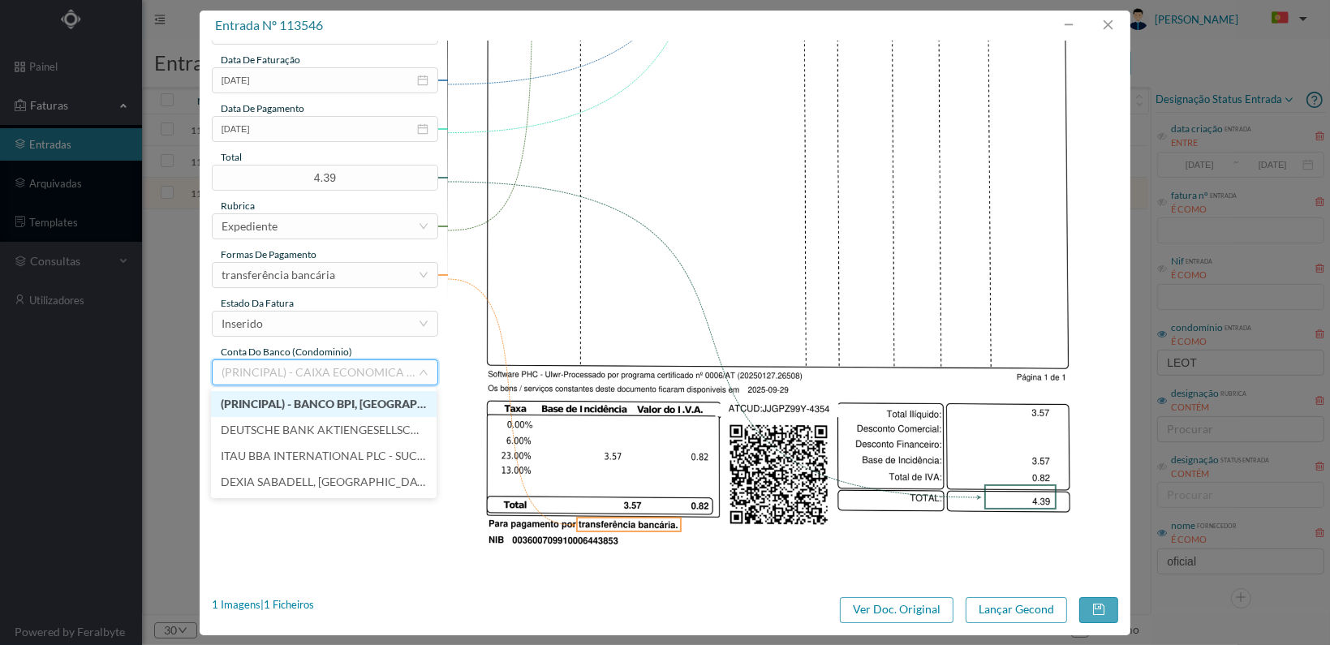
click at [342, 396] on li "(PRINCIPAL) - BANCO BPI, [GEOGRAPHIC_DATA] ([FINANCIAL_ID])" at bounding box center [324, 404] width 226 height 26
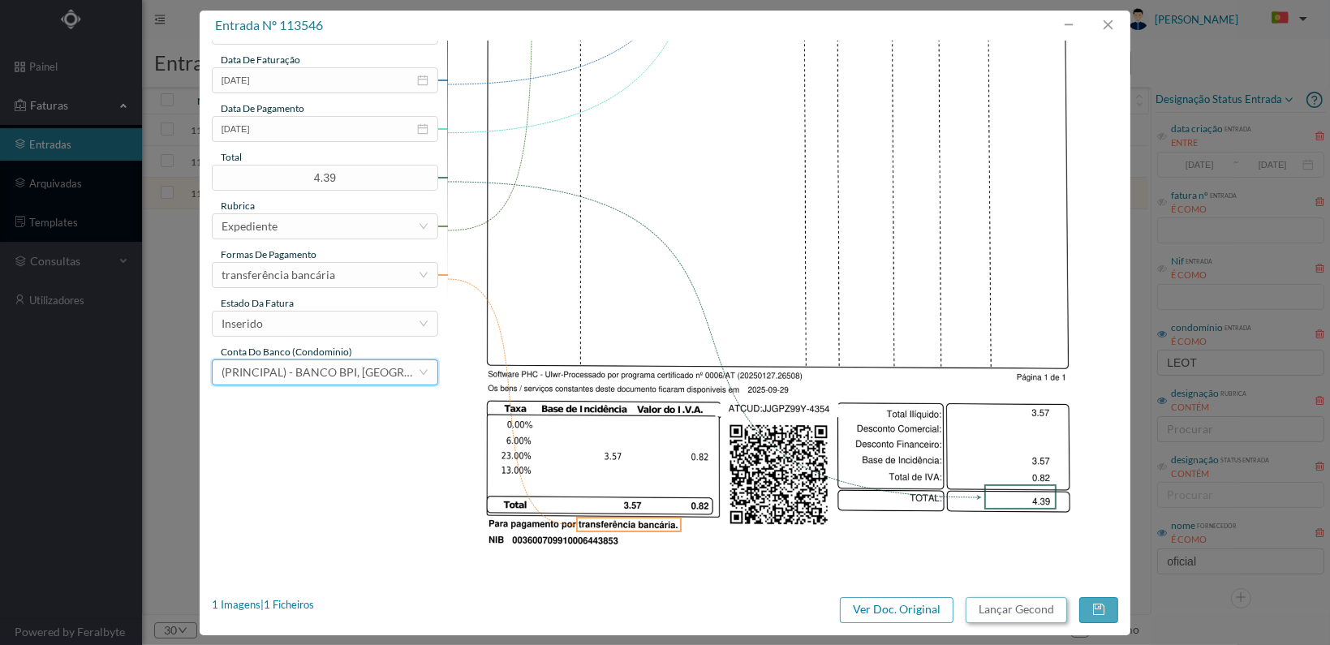
click at [1009, 613] on button "Lançar Gecond" at bounding box center [1016, 610] width 101 height 26
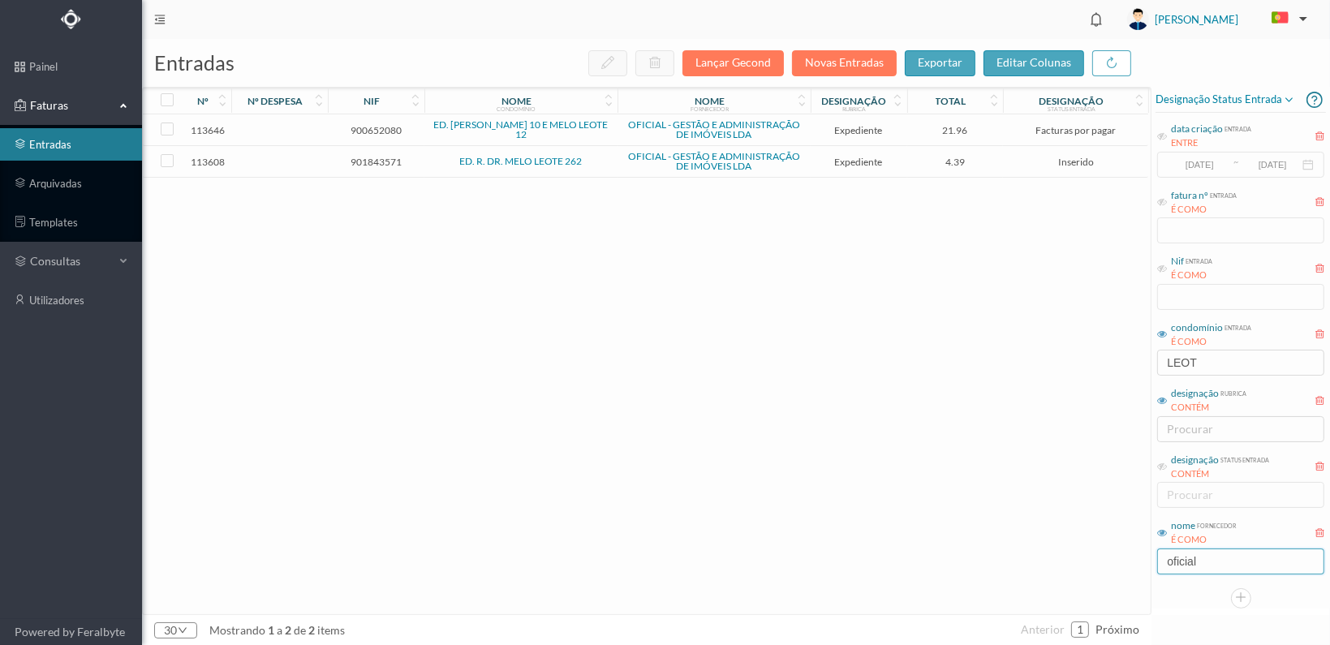
drag, startPoint x: 1221, startPoint y: 562, endPoint x: 1109, endPoint y: 567, distance: 112.2
click at [1109, 567] on div "entradas Lançar Gecond Novas Entradas exportar editar colunas nº nº despesa nif…" at bounding box center [736, 342] width 1188 height 606
click at [45, 183] on link "arquivadas" at bounding box center [71, 183] width 142 height 32
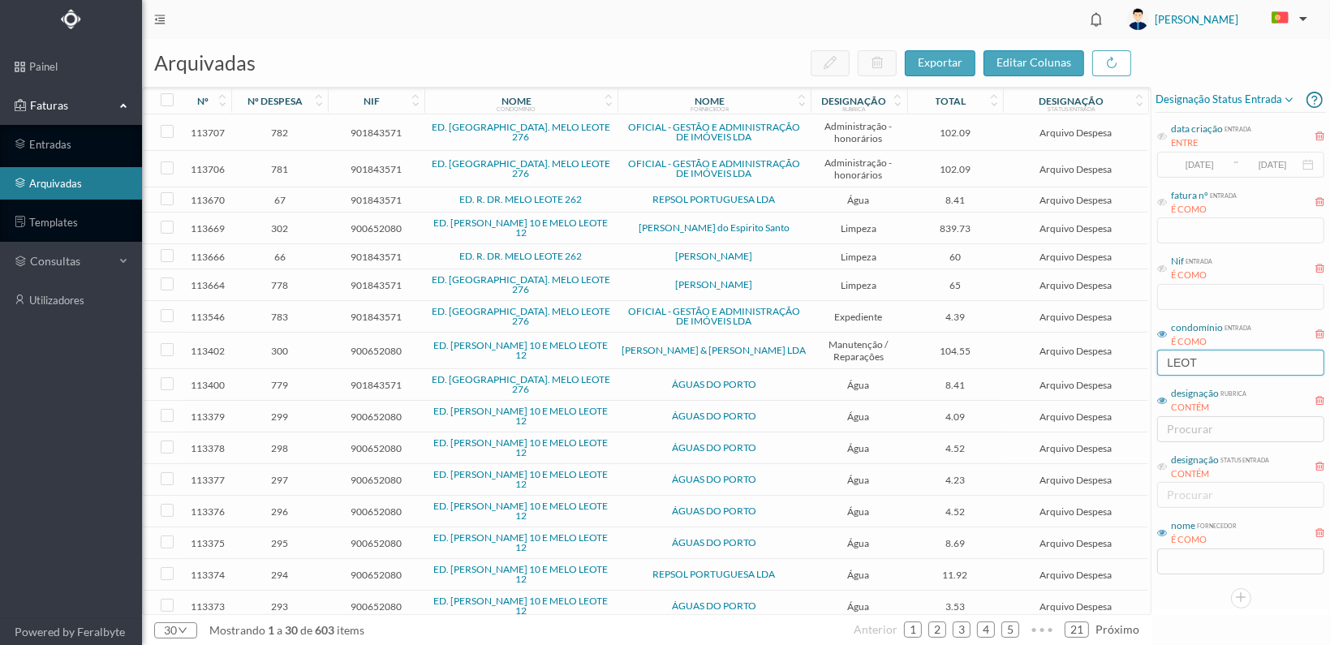
click at [1200, 361] on input "LEOT" at bounding box center [1240, 363] width 167 height 26
type input "L"
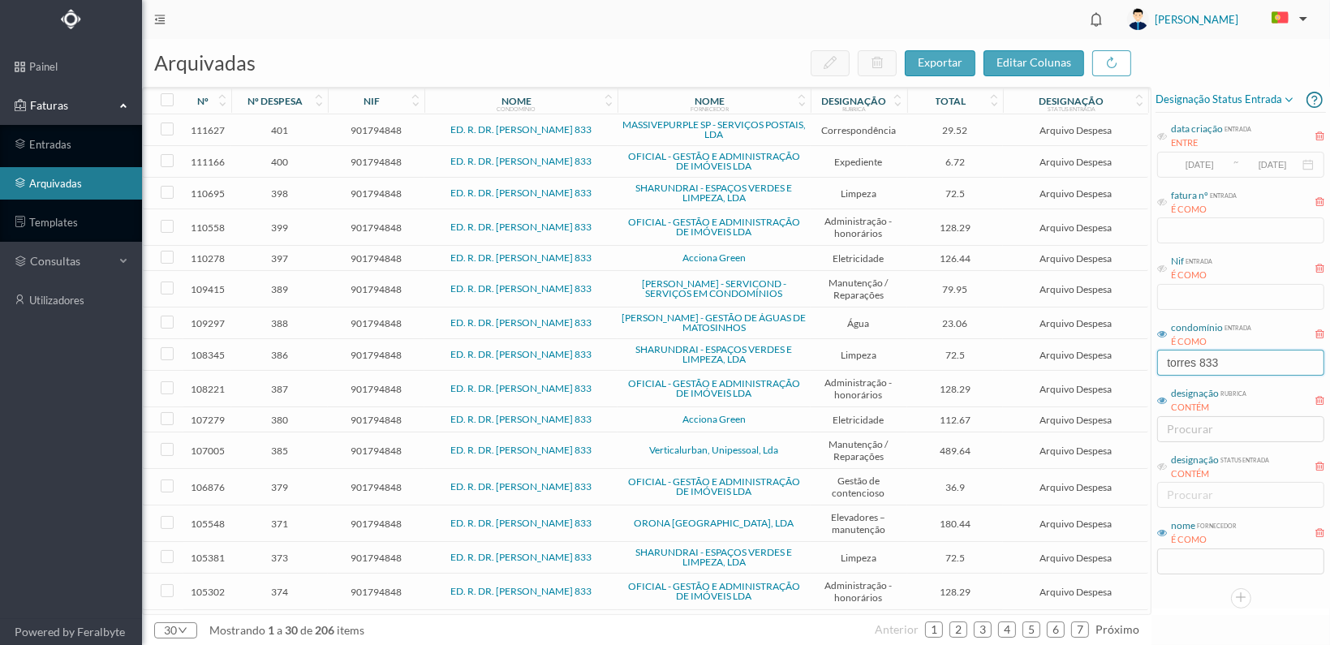
type input "torres 833"
